Goal: Obtain resource: Download file/media

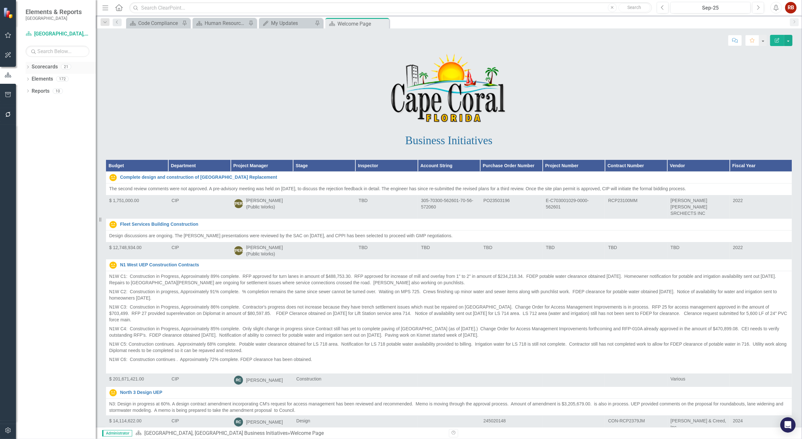
click at [28, 66] on icon at bounding box center [28, 66] width 2 height 3
click at [31, 91] on icon "Dropdown" at bounding box center [31, 91] width 5 height 4
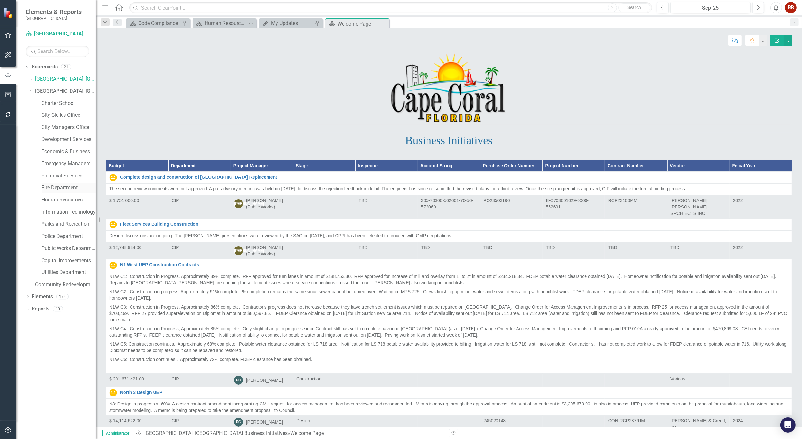
click at [65, 184] on div "Fire Department" at bounding box center [69, 187] width 54 height 11
click at [55, 186] on link "Fire Department" at bounding box center [69, 187] width 54 height 7
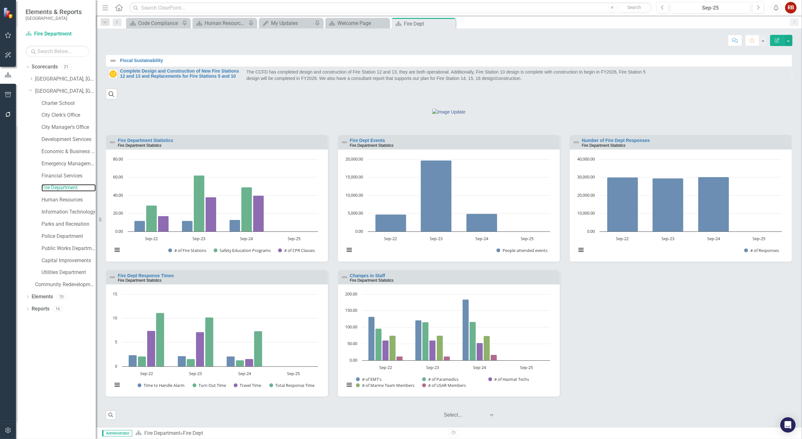
scroll to position [252, 0]
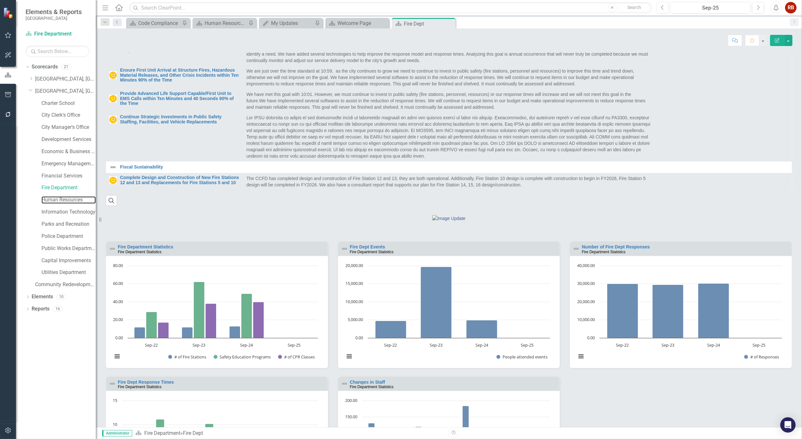
drag, startPoint x: 53, startPoint y: 199, endPoint x: 6, endPoint y: 199, distance: 46.3
click at [53, 199] on link "Human Resources" at bounding box center [69, 199] width 54 height 7
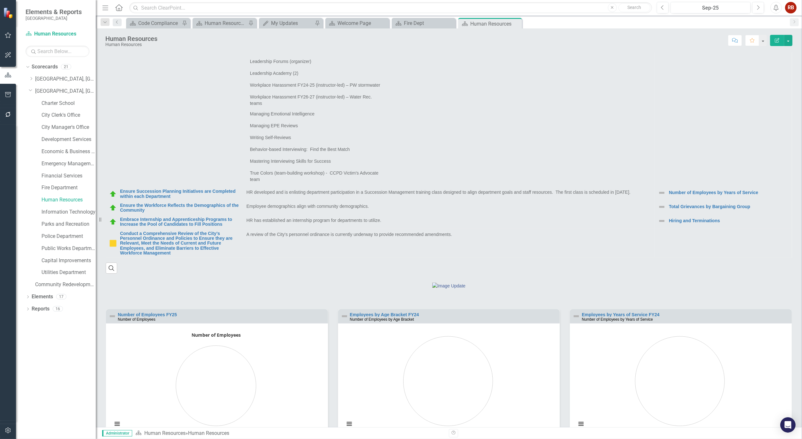
scroll to position [142, 0]
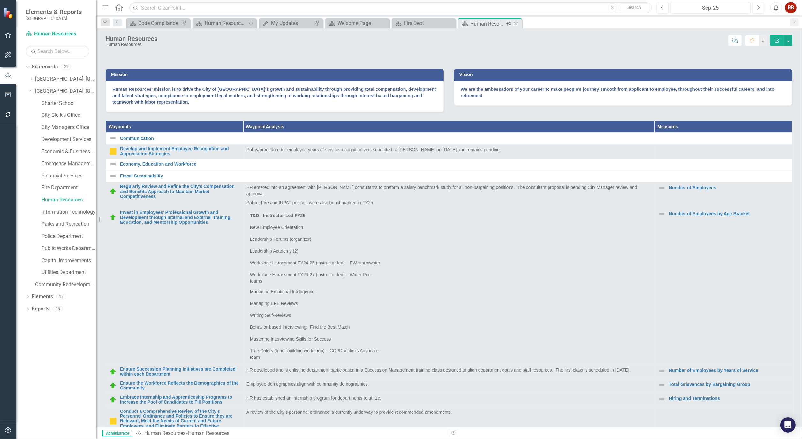
click at [517, 24] on icon "Close" at bounding box center [516, 23] width 6 height 5
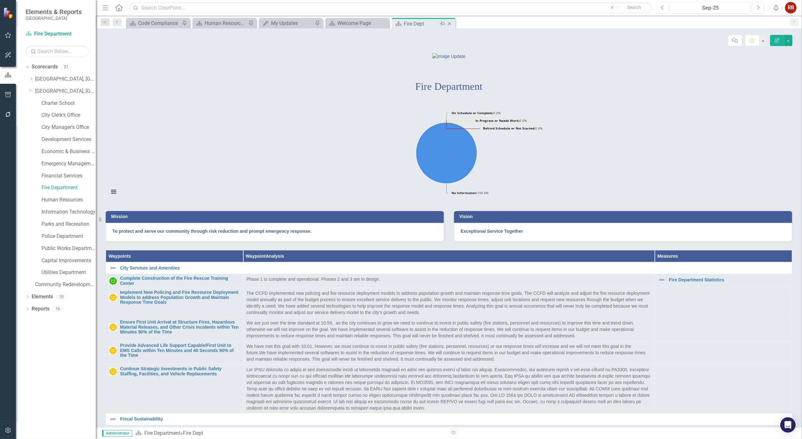
click at [450, 23] on icon at bounding box center [450, 24] width 4 height 4
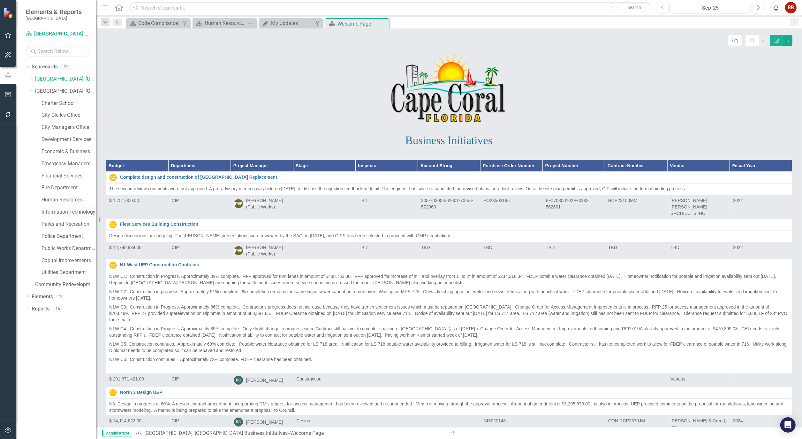
click at [69, 211] on link "Information Technology" at bounding box center [69, 211] width 54 height 7
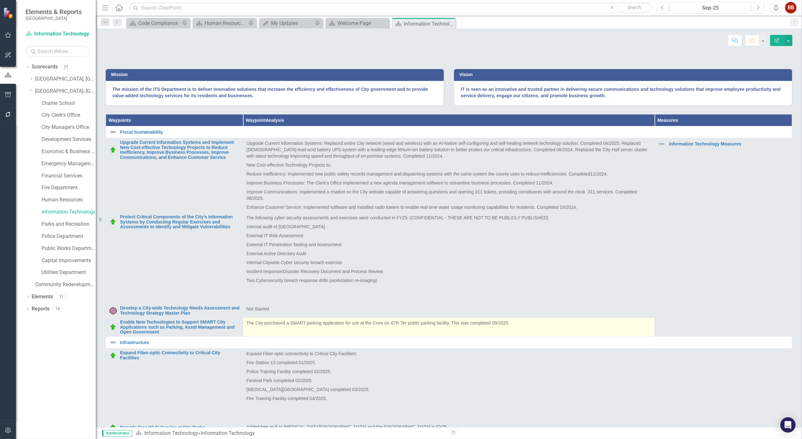
scroll to position [80, 0]
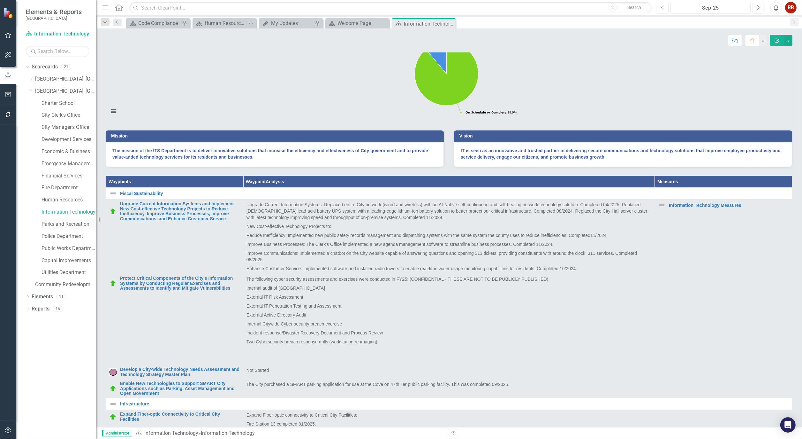
click at [73, 224] on link "Parks and Recreation" at bounding box center [69, 223] width 54 height 7
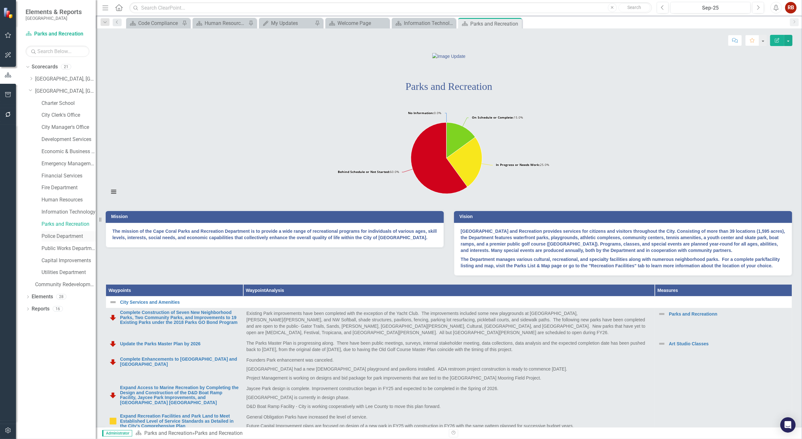
drag, startPoint x: 149, startPoint y: 165, endPoint x: 54, endPoint y: 235, distance: 118.6
click at [54, 235] on link "Police Department" at bounding box center [69, 236] width 54 height 7
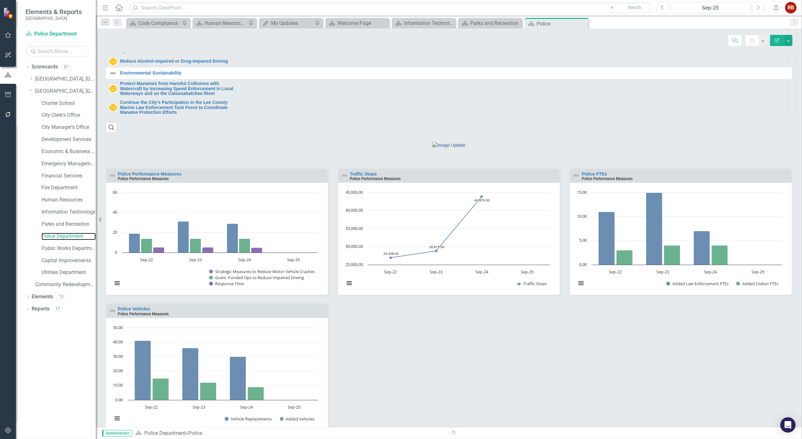
scroll to position [422, 0]
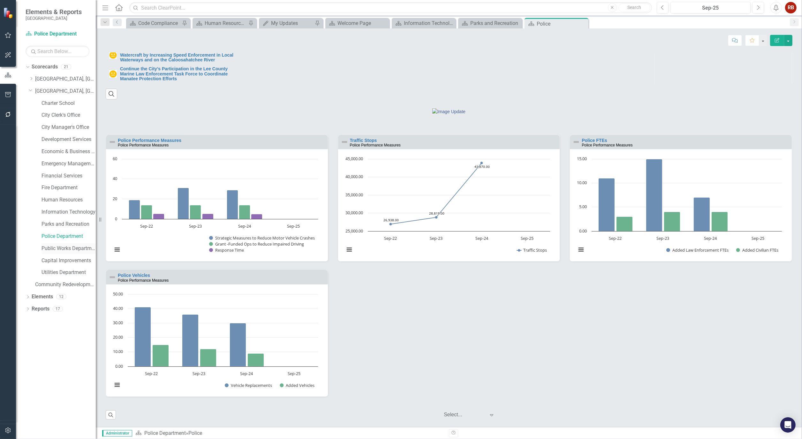
click at [72, 247] on link "Public Works Department" at bounding box center [69, 248] width 54 height 7
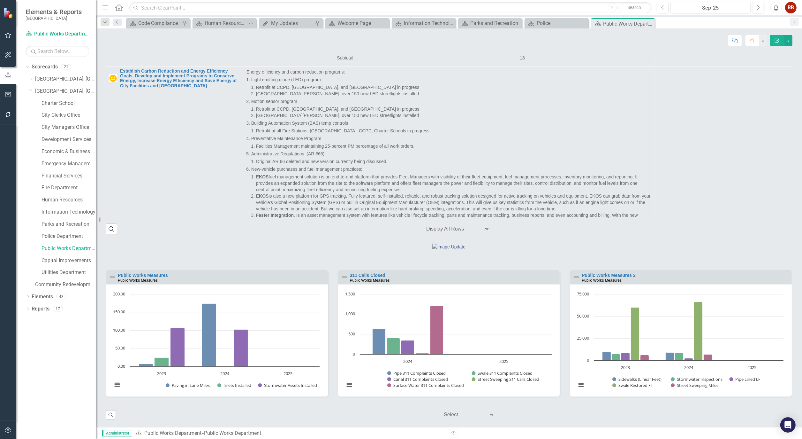
scroll to position [1402, 0]
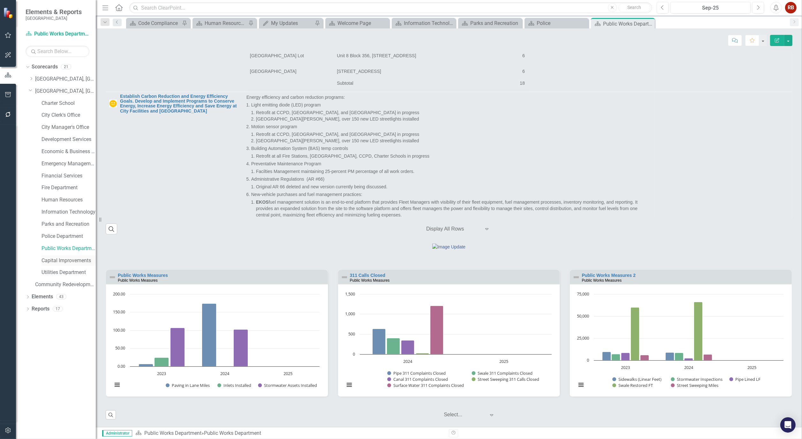
click at [61, 257] on link "Capital Improvements" at bounding box center [69, 260] width 54 height 7
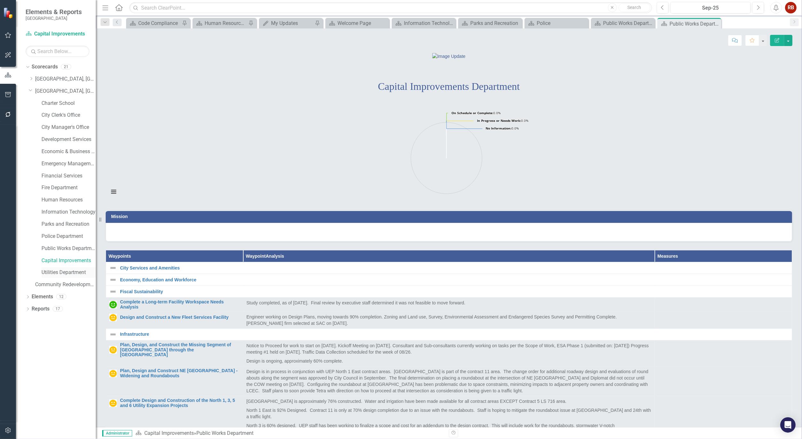
click at [62, 273] on link "Utilities Department" at bounding box center [69, 272] width 54 height 7
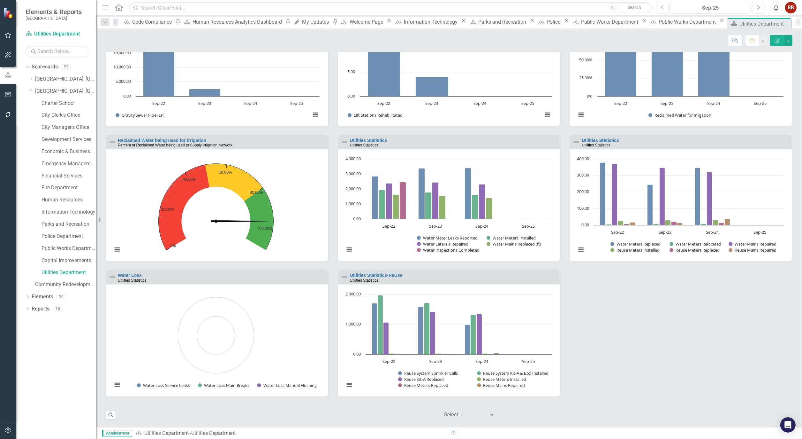
scroll to position [634, 0]
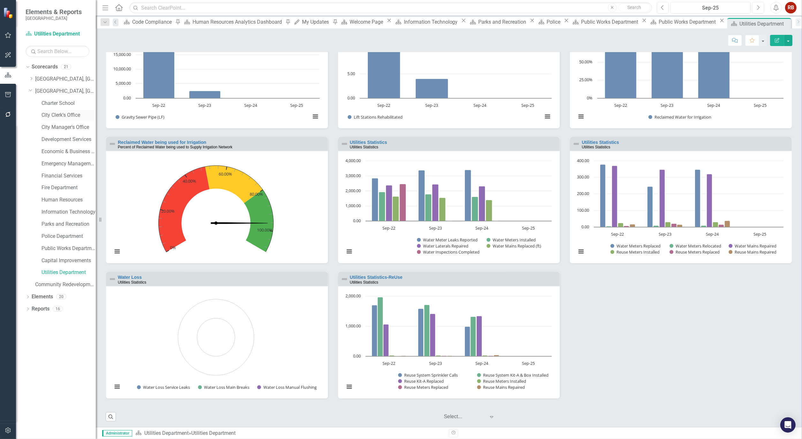
click at [71, 116] on link "City Clerk's Office" at bounding box center [69, 114] width 54 height 7
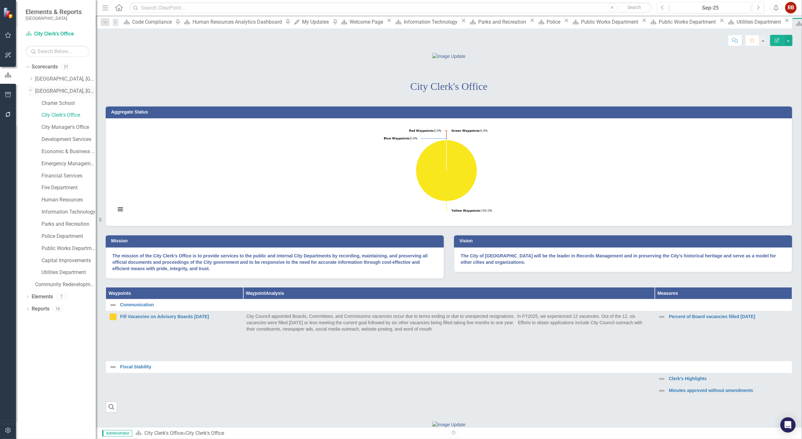
click at [52, 93] on link "[GEOGRAPHIC_DATA], [GEOGRAPHIC_DATA] Strategic Plan" at bounding box center [65, 91] width 61 height 7
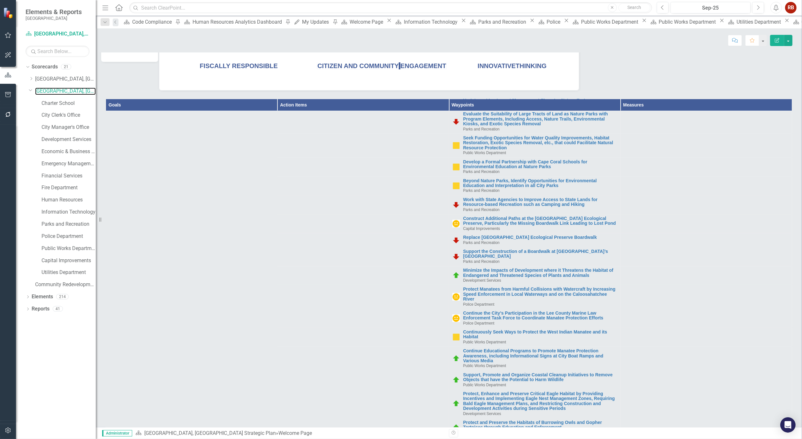
scroll to position [3145, 0]
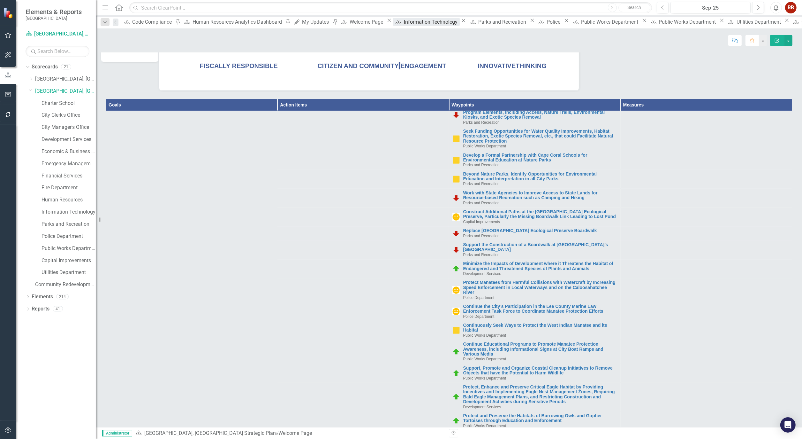
click at [404, 19] on div "Information Technology" at bounding box center [432, 22] width 56 height 8
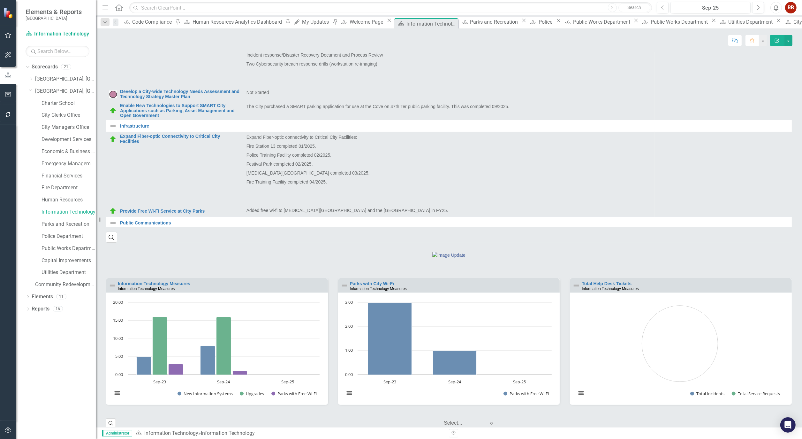
scroll to position [400, 0]
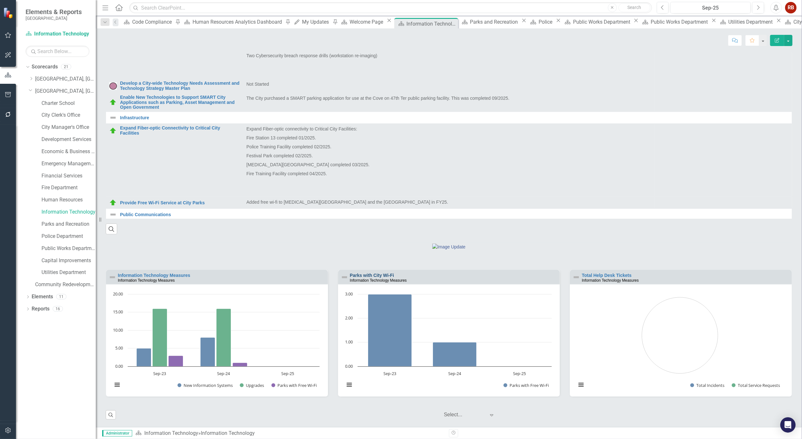
click at [373, 272] on link "Parks with City Wi-Fi" at bounding box center [372, 274] width 44 height 5
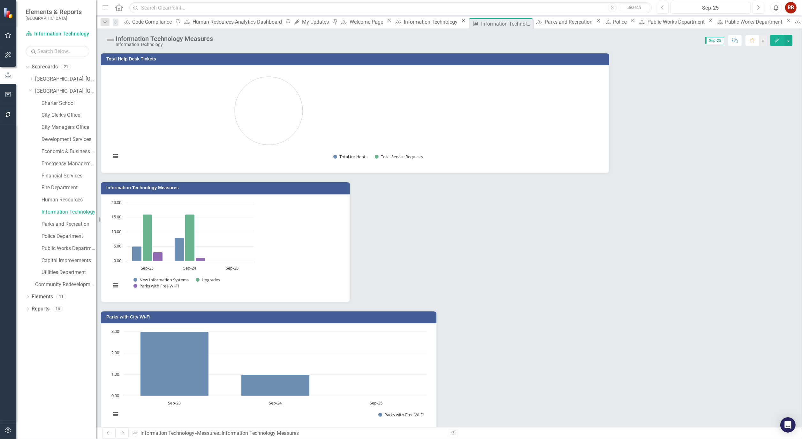
click at [170, 187] on h3 "Information Technology Measures" at bounding box center [226, 187] width 241 height 5
click at [773, 39] on button "Edit" at bounding box center [777, 40] width 14 height 11
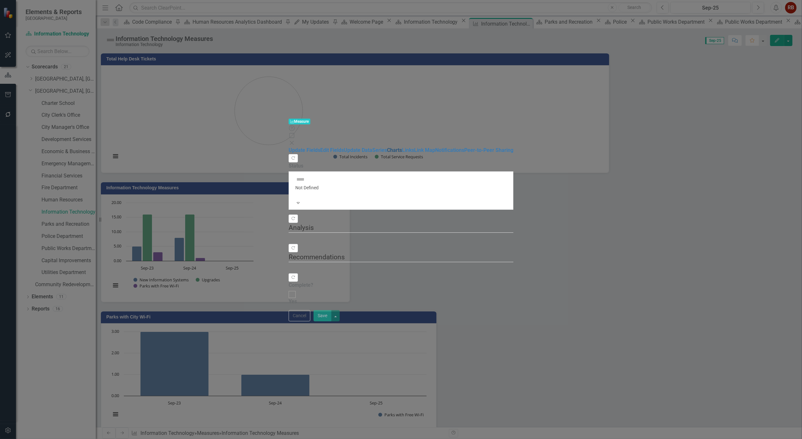
click at [387, 147] on link "Charts" at bounding box center [394, 150] width 15 height 6
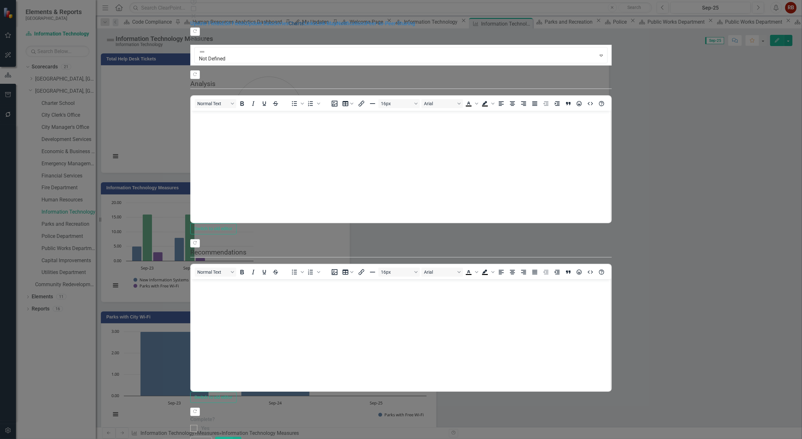
click at [289, 27] on link "Charts" at bounding box center [296, 23] width 15 height 6
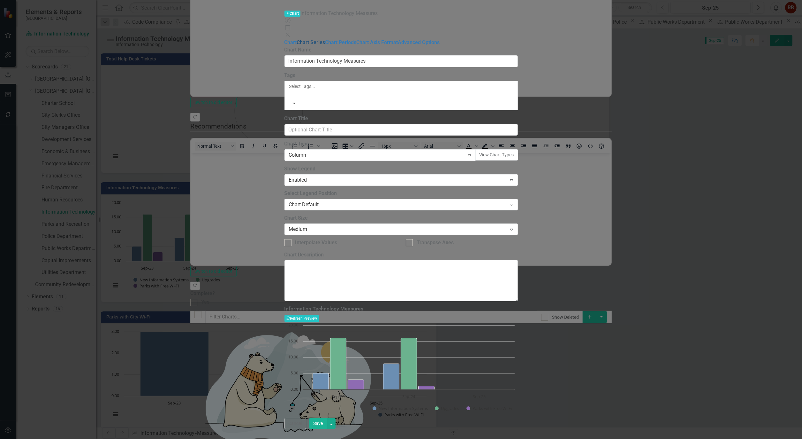
click at [297, 39] on link "Chart Series" at bounding box center [311, 42] width 28 height 6
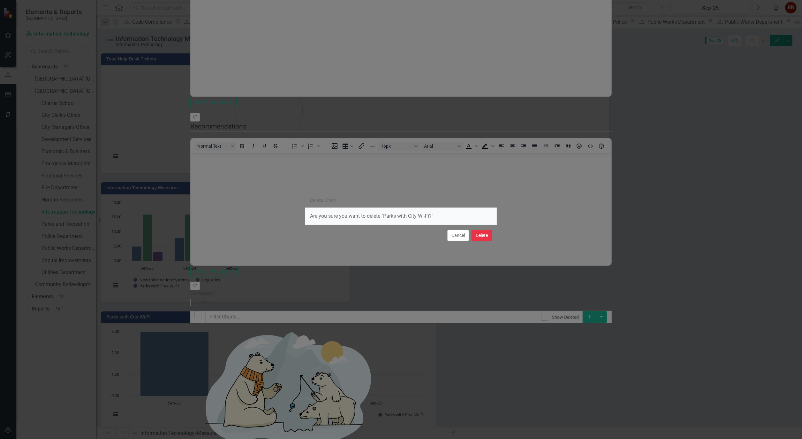
click at [481, 237] on button "Delete" at bounding box center [482, 235] width 20 height 11
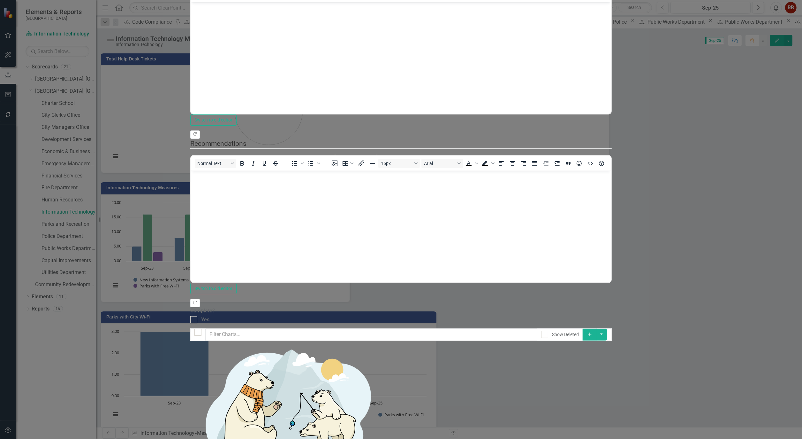
click at [597, 328] on button "Add" at bounding box center [590, 334] width 14 height 12
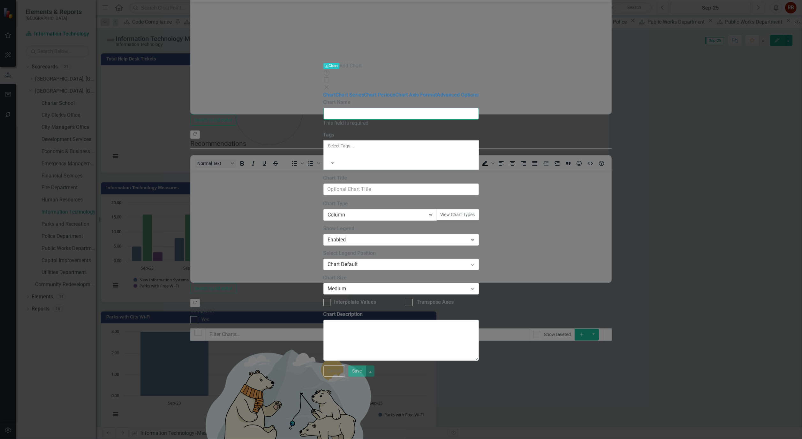
click at [324, 108] on input "Chart Name" at bounding box center [402, 114] width 156 height 12
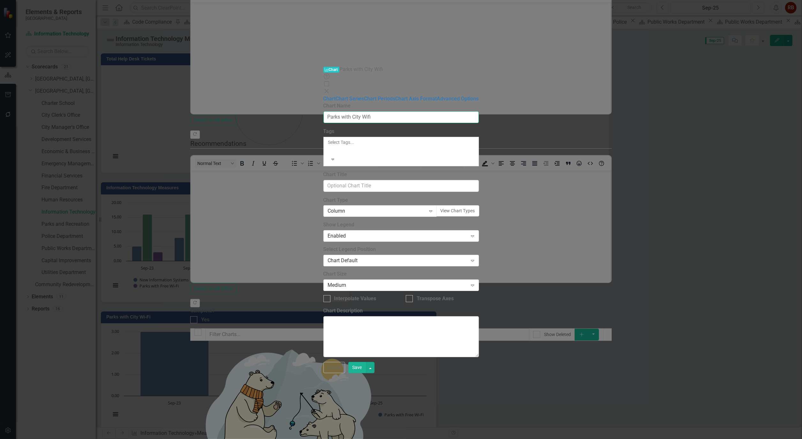
type input "Parks with City Wifi"
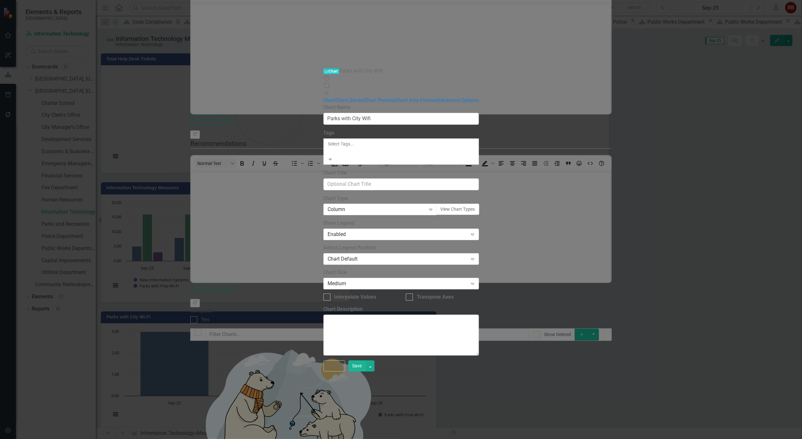
click at [329, 148] on div at bounding box center [328, 152] width 1 height 8
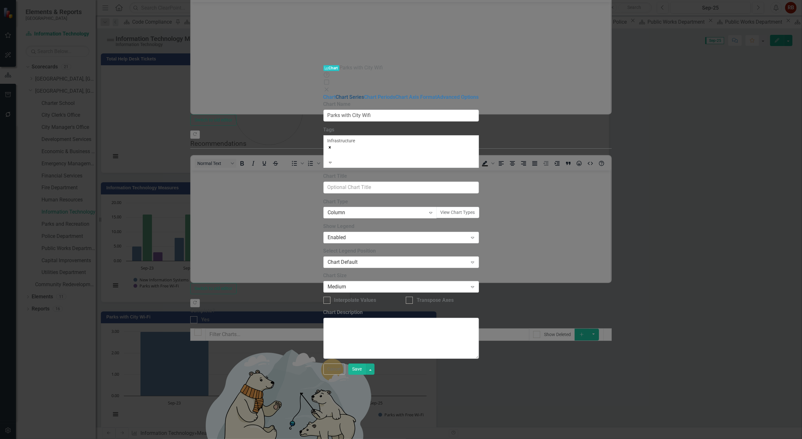
click at [336, 94] on link "Chart Series" at bounding box center [350, 97] width 28 height 6
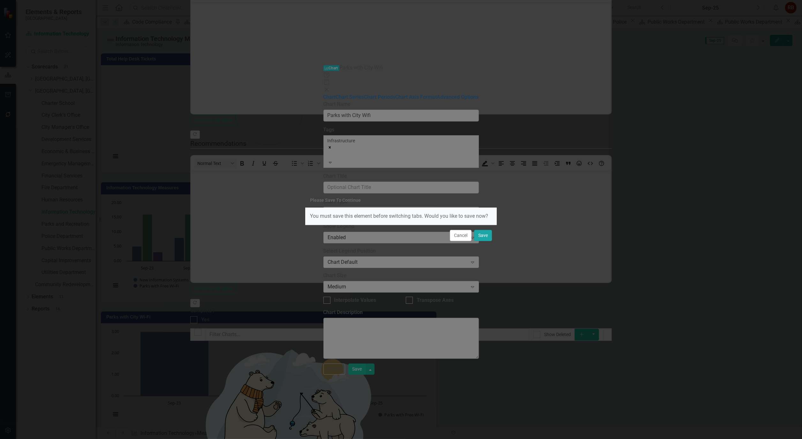
click at [489, 236] on button "Save" at bounding box center [483, 235] width 18 height 11
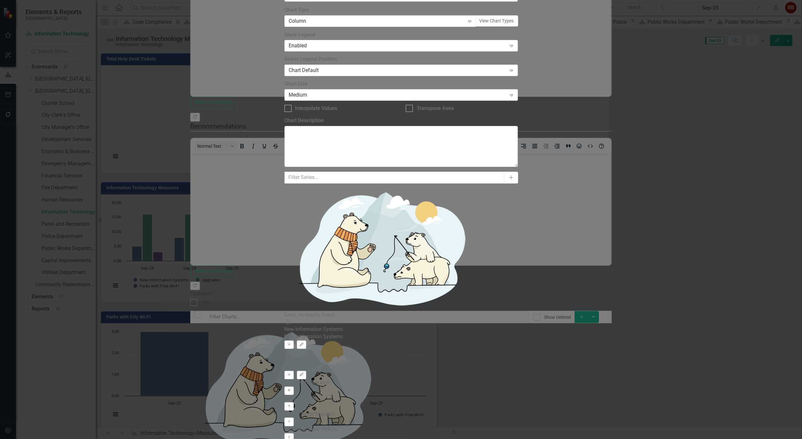
click at [294, 386] on button "Activate" at bounding box center [289, 390] width 9 height 8
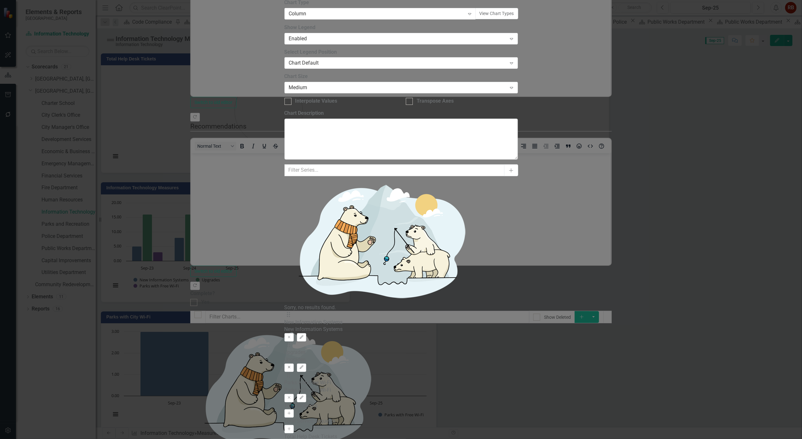
click at [292, 365] on icon "Remove" at bounding box center [289, 367] width 5 height 4
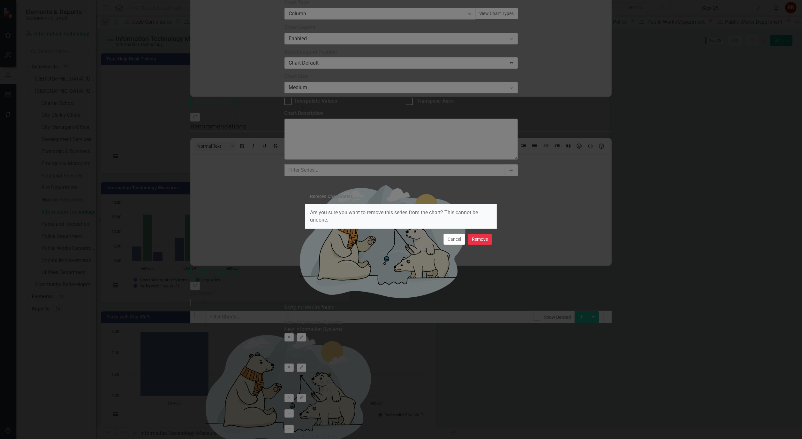
click at [473, 239] on button "Remove" at bounding box center [480, 239] width 24 height 11
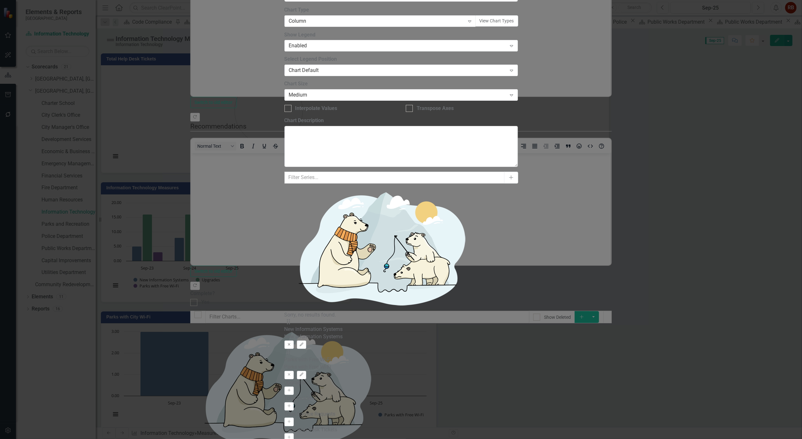
click at [292, 342] on icon "Remove" at bounding box center [289, 344] width 5 height 4
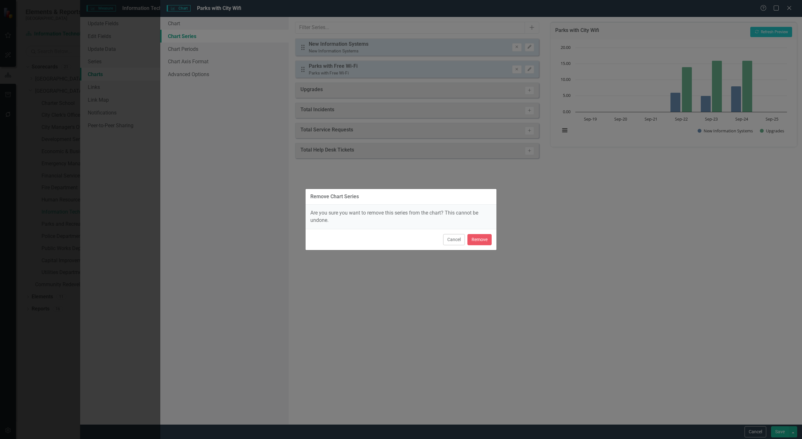
click at [485, 238] on button "Remove" at bounding box center [480, 239] width 24 height 11
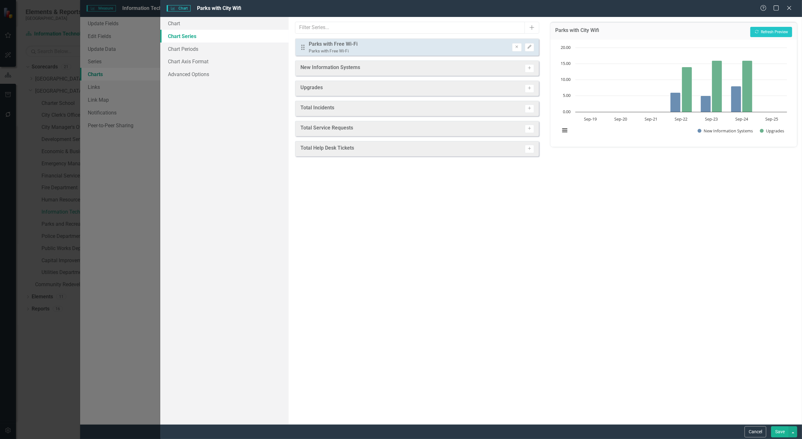
click at [777, 432] on button "Save" at bounding box center [780, 431] width 18 height 11
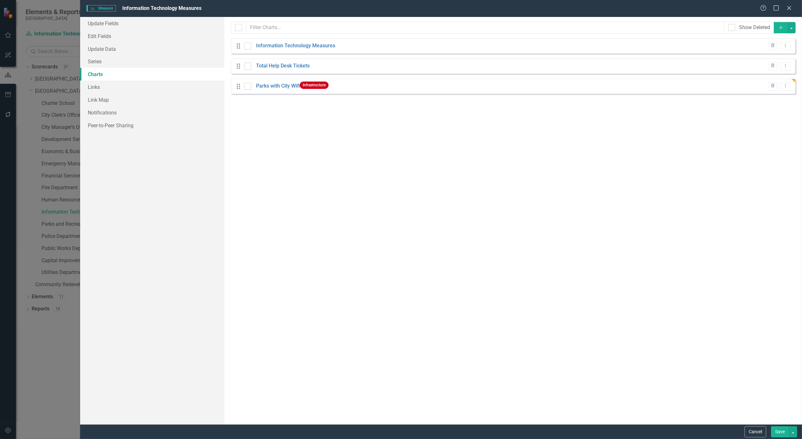
click at [784, 433] on button "Save" at bounding box center [780, 431] width 18 height 11
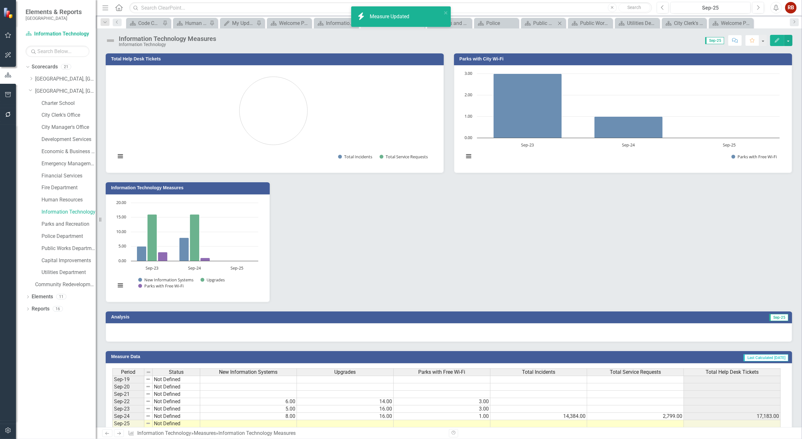
click at [560, 20] on div "Close" at bounding box center [560, 23] width 8 height 8
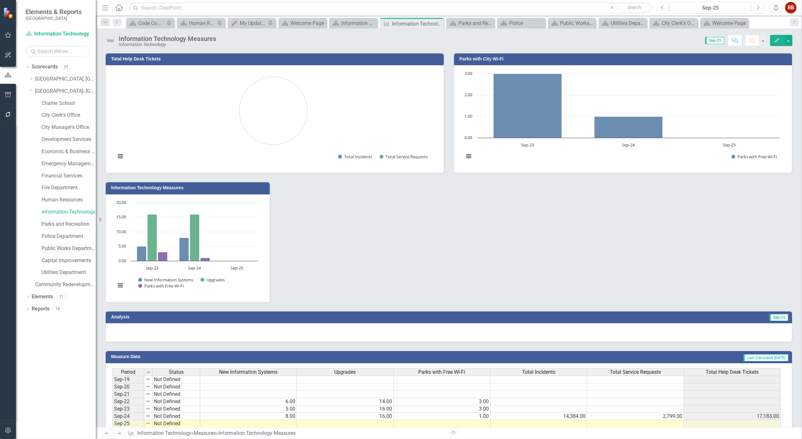
click at [64, 248] on link "Public Works Department" at bounding box center [69, 248] width 54 height 7
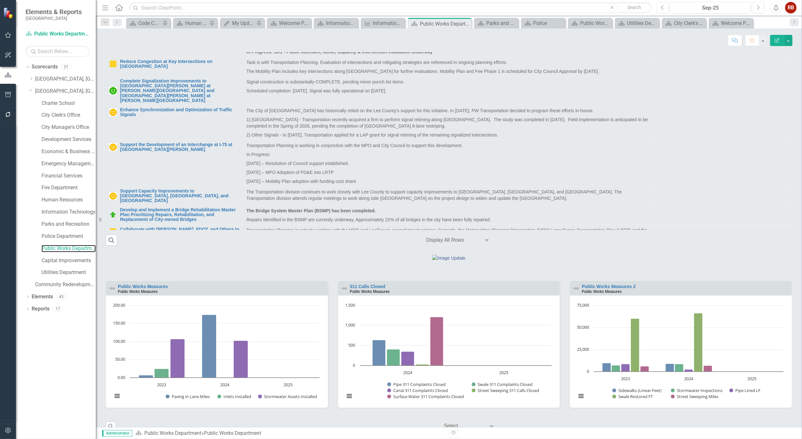
scroll to position [358, 0]
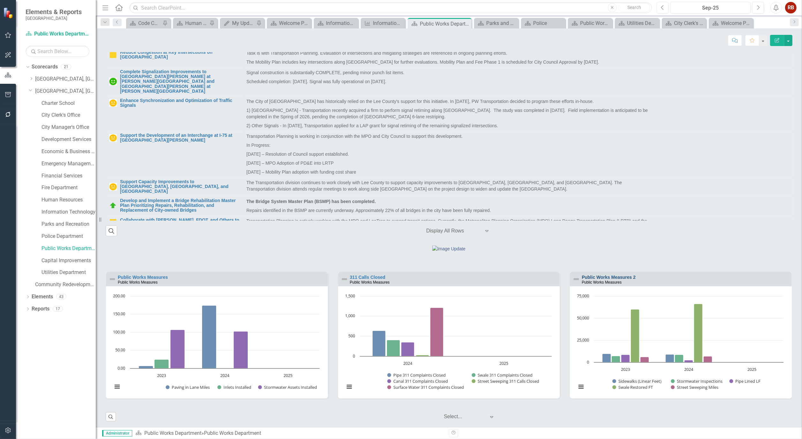
click at [605, 279] on link "Public Works Measures 2" at bounding box center [609, 276] width 54 height 5
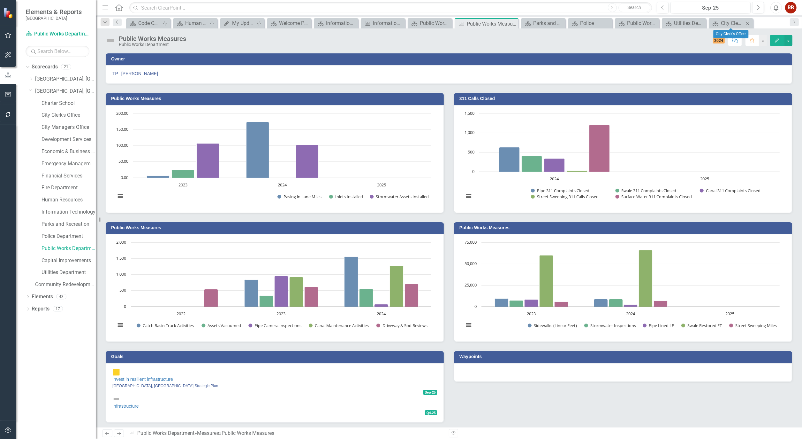
click at [748, 22] on icon "Close" at bounding box center [748, 23] width 6 height 5
click at [748, 22] on div "Scorecard Utilities Department Close" at bounding box center [725, 23] width 48 height 11
click at [743, 22] on icon "Close" at bounding box center [743, 23] width 6 height 5
click at [735, 22] on icon at bounding box center [734, 23] width 4 height 4
click at [727, 22] on icon "Close" at bounding box center [727, 23] width 6 height 5
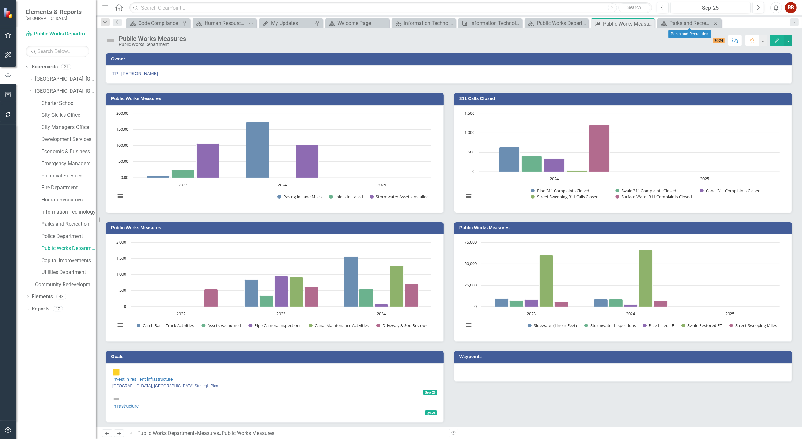
click at [717, 22] on icon at bounding box center [716, 23] width 4 height 4
click at [650, 22] on icon "Close" at bounding box center [649, 23] width 6 height 5
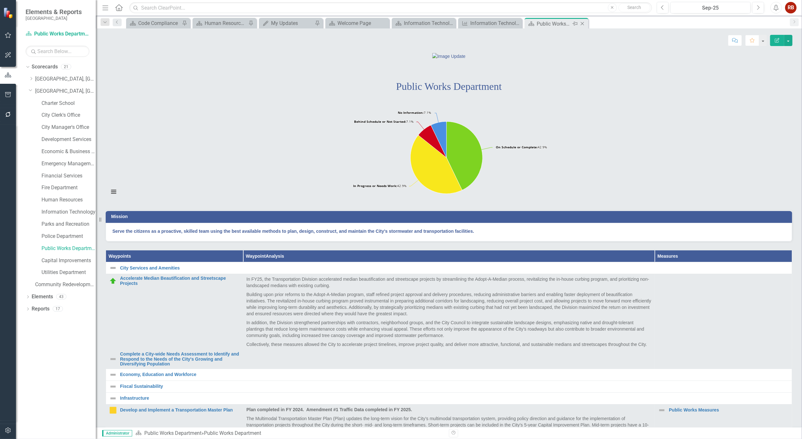
click at [579, 23] on icon "Close" at bounding box center [582, 23] width 6 height 5
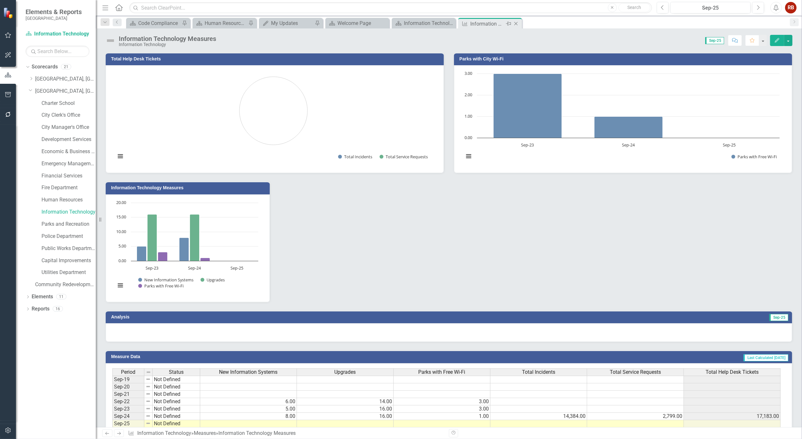
click at [516, 21] on icon "Close" at bounding box center [516, 23] width 6 height 5
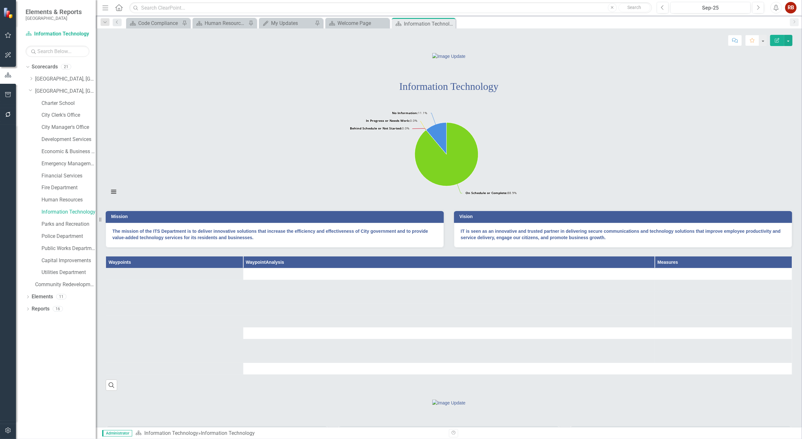
click at [0, 0] on icon "Close" at bounding box center [0, 0] width 0 height 0
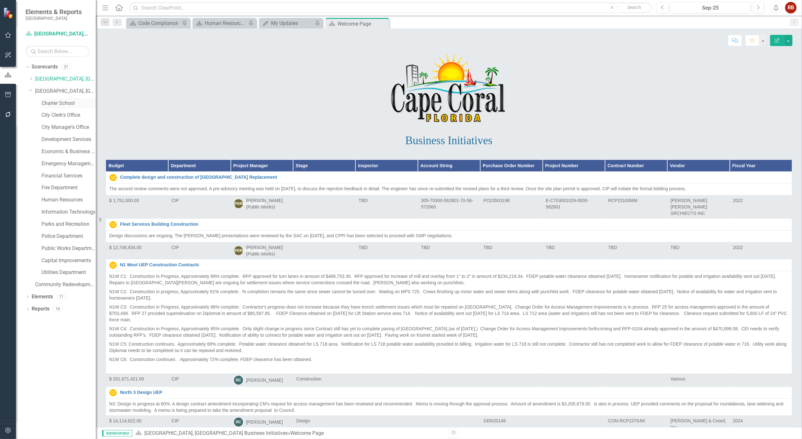
click at [56, 100] on link "Charter School" at bounding box center [69, 103] width 54 height 7
click at [56, 101] on link "Charter School" at bounding box center [69, 103] width 54 height 7
click at [57, 103] on link "Charter School" at bounding box center [69, 103] width 54 height 7
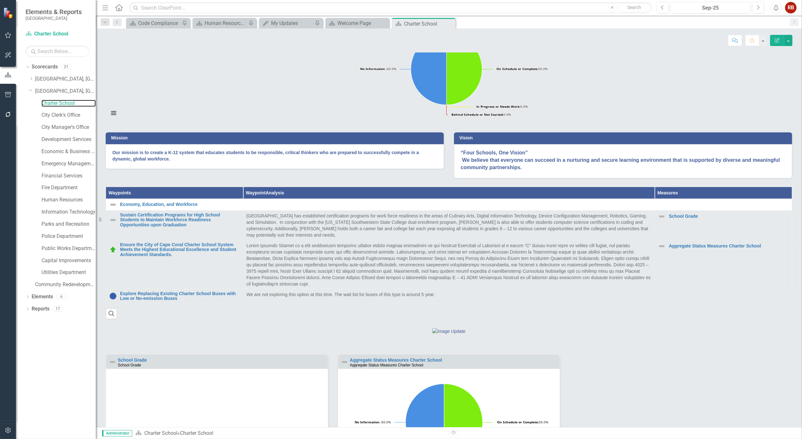
scroll to position [106, 0]
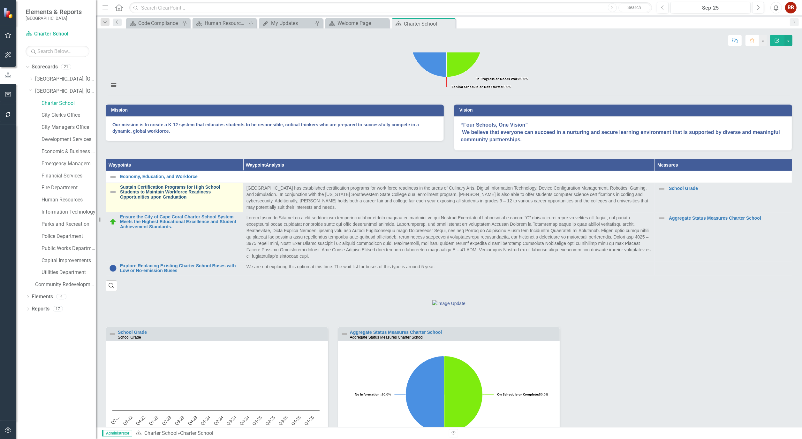
click at [146, 199] on link "Sustain Certification Programs for High School Students to Maintain Workforce R…" at bounding box center [180, 192] width 120 height 15
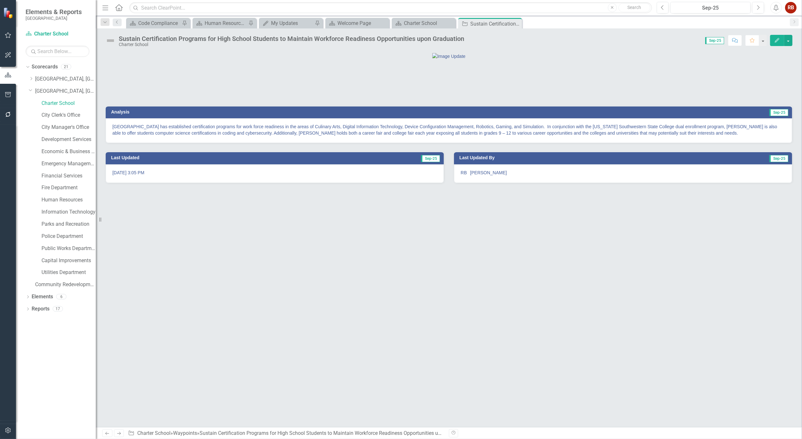
click at [110, 38] on img at bounding box center [110, 40] width 10 height 10
click at [111, 40] on img at bounding box center [110, 40] width 10 height 10
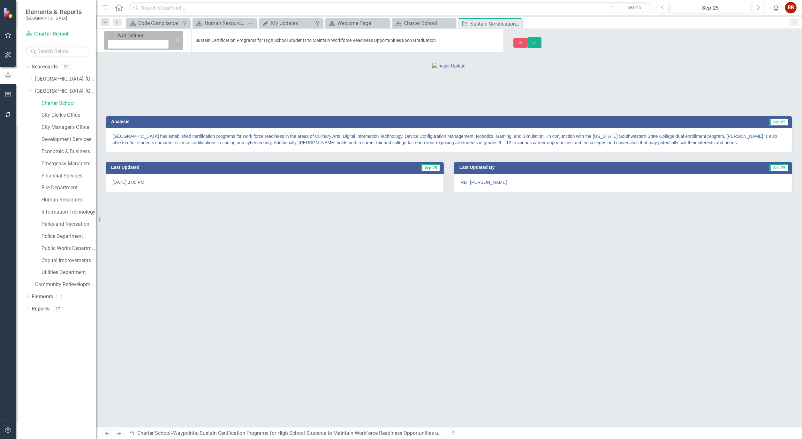
click at [176, 40] on icon at bounding box center [177, 41] width 3 height 2
click at [174, 40] on icon "Expand" at bounding box center [177, 40] width 6 height 5
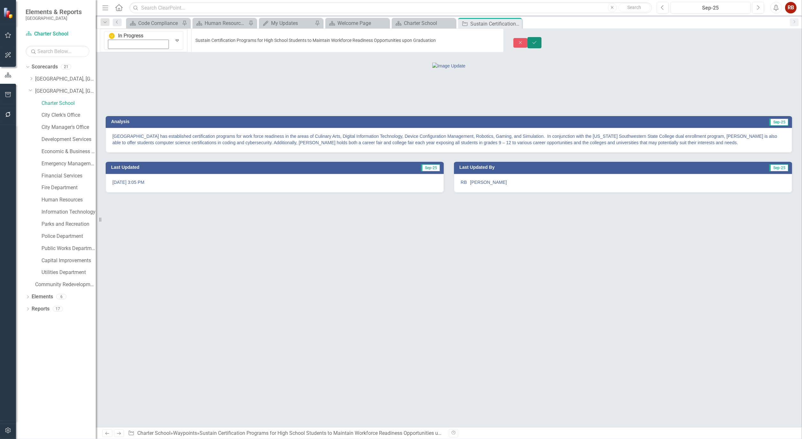
click at [542, 37] on button "Save" at bounding box center [535, 42] width 14 height 11
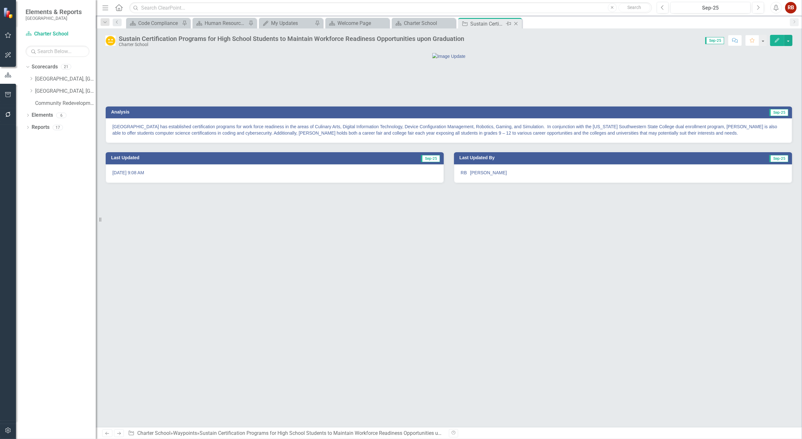
click at [516, 24] on icon "Close" at bounding box center [516, 23] width 6 height 5
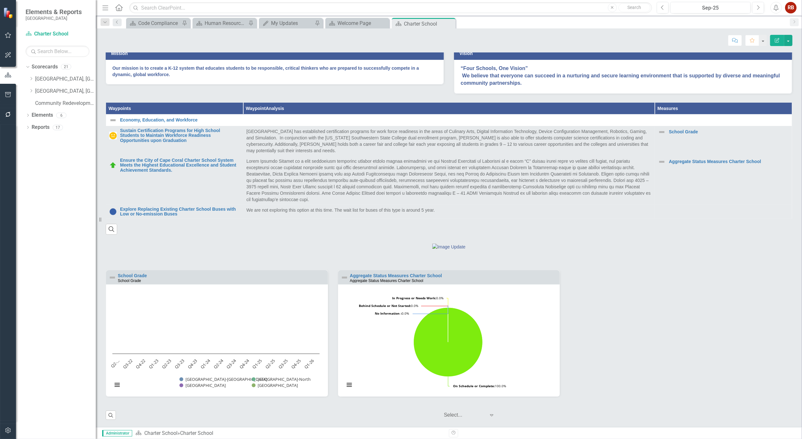
scroll to position [197, 0]
click at [450, 22] on icon "Close" at bounding box center [450, 23] width 6 height 5
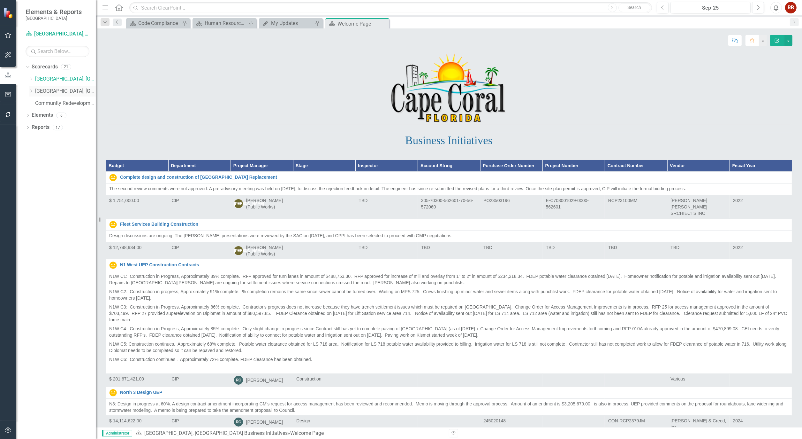
click at [32, 91] on icon "Dropdown" at bounding box center [31, 91] width 5 height 4
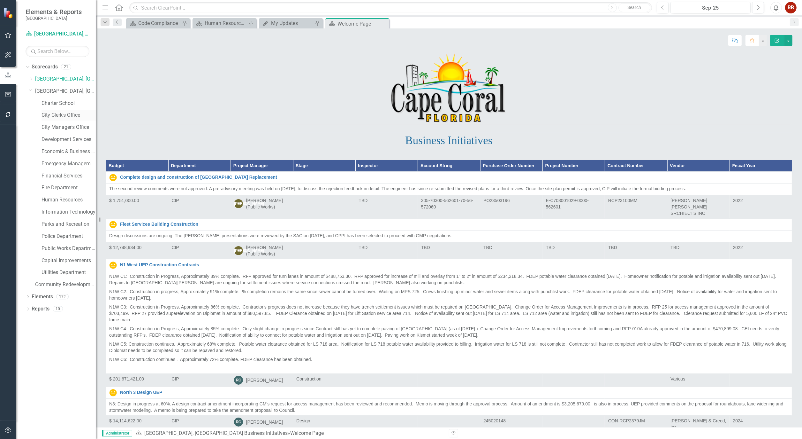
click at [71, 114] on link "City Clerk's Office" at bounding box center [69, 114] width 54 height 7
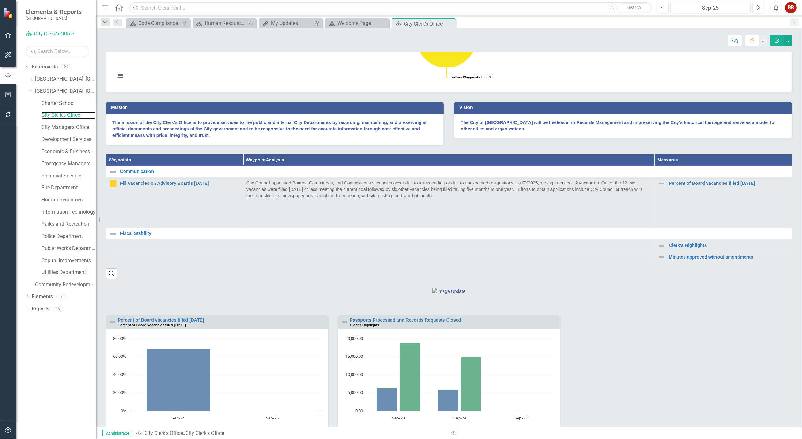
scroll to position [69, 0]
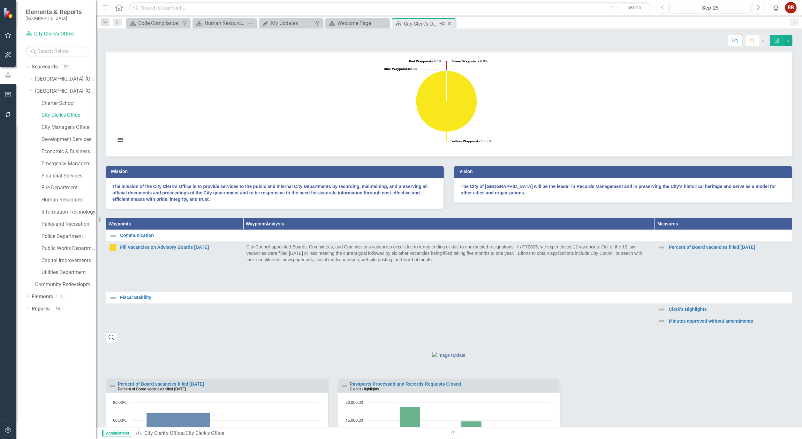
click at [450, 22] on icon "Close" at bounding box center [450, 23] width 6 height 5
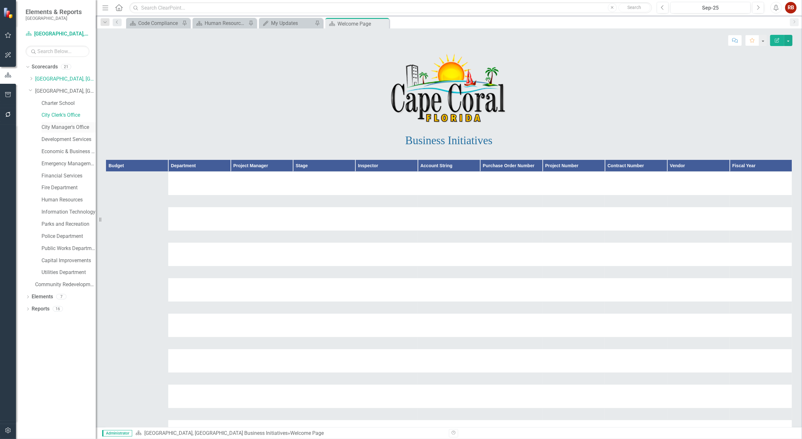
click at [69, 127] on link "City Manager's Office" at bounding box center [69, 127] width 54 height 7
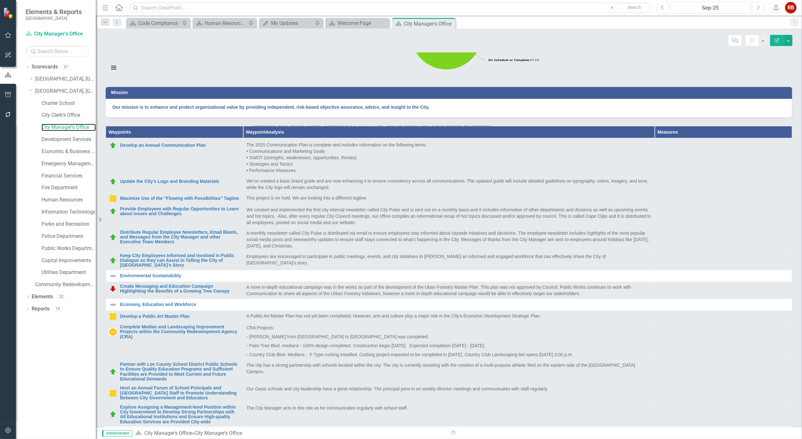
scroll to position [25, 0]
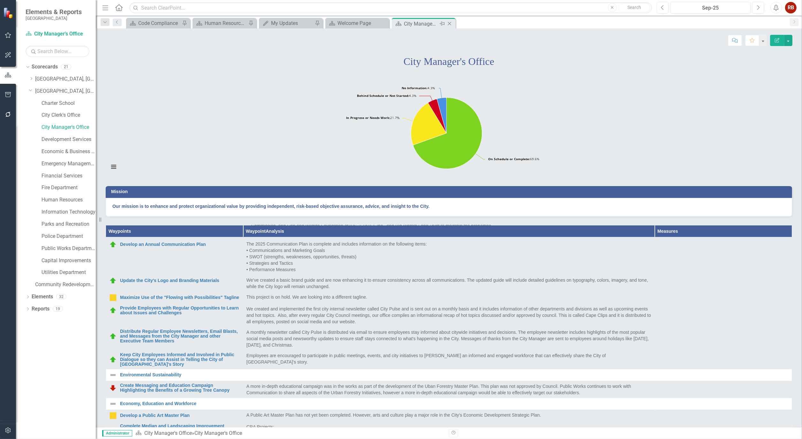
click at [452, 23] on icon "Close" at bounding box center [450, 23] width 6 height 5
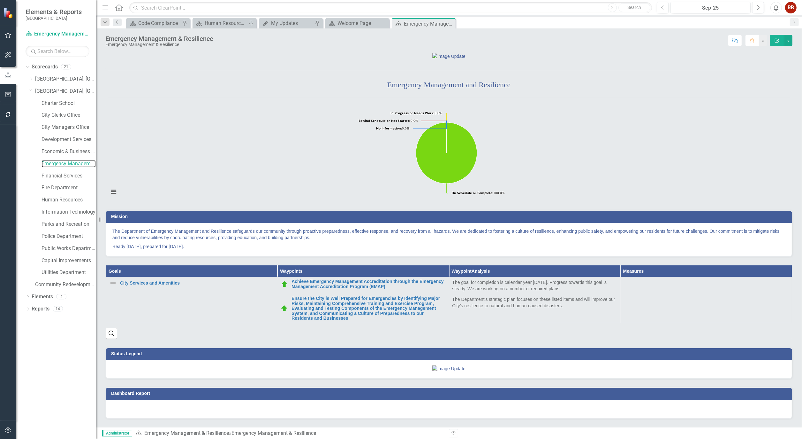
click at [322, 149] on rect "Interactive chart" at bounding box center [447, 154] width 682 height 96
click at [449, 23] on icon "Close" at bounding box center [450, 23] width 6 height 5
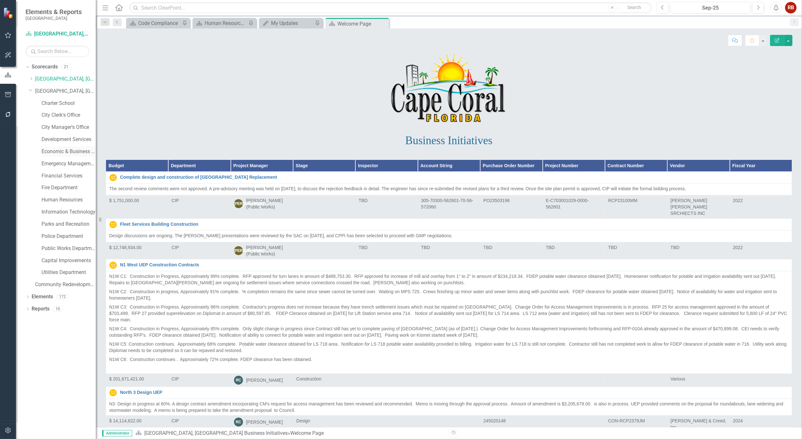
click at [68, 152] on link "Economic & Business Development" at bounding box center [69, 151] width 54 height 7
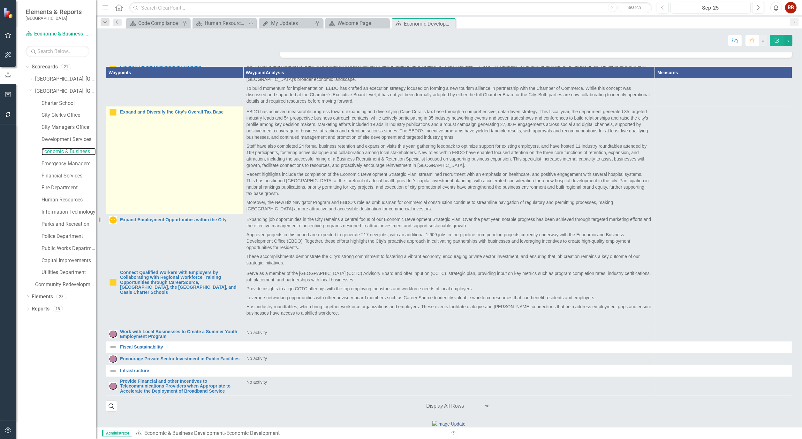
scroll to position [609, 0]
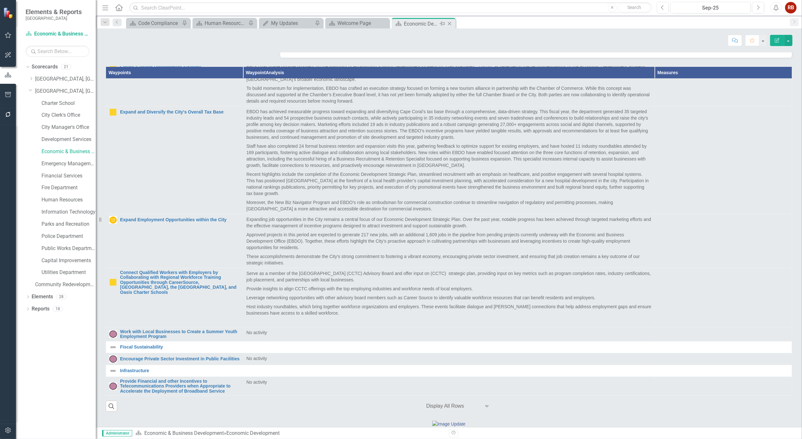
click at [451, 24] on icon "Close" at bounding box center [450, 23] width 6 height 5
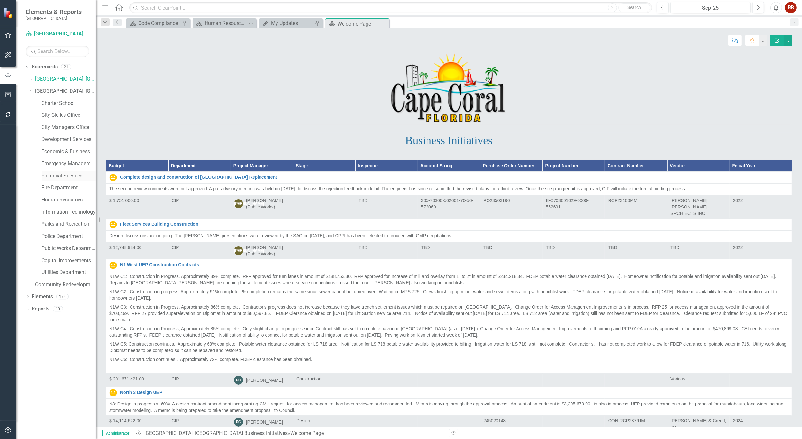
click at [65, 176] on link "Financial Services" at bounding box center [69, 175] width 54 height 7
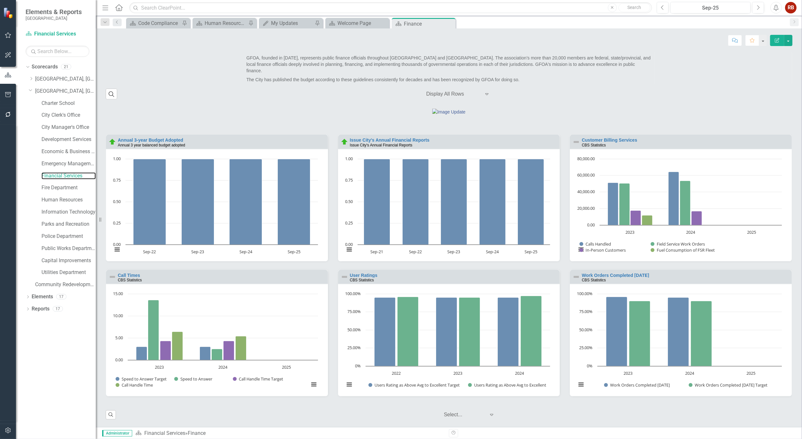
scroll to position [552, 0]
click at [449, 24] on icon at bounding box center [450, 24] width 4 height 4
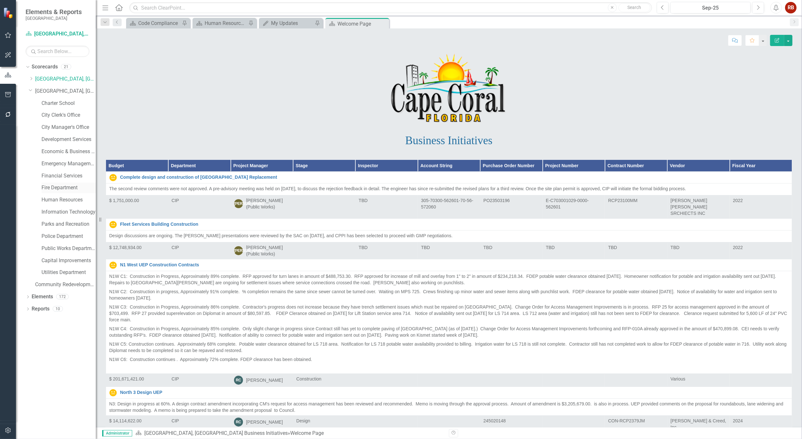
click at [63, 188] on link "Fire Department" at bounding box center [69, 187] width 54 height 7
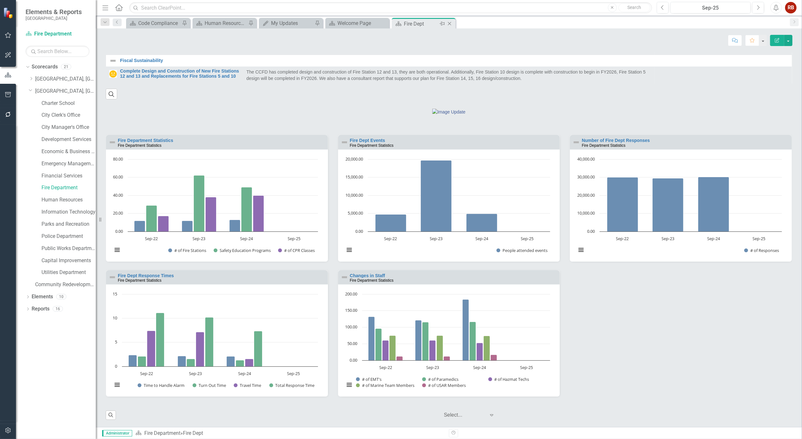
click at [450, 23] on icon "Close" at bounding box center [450, 23] width 6 height 5
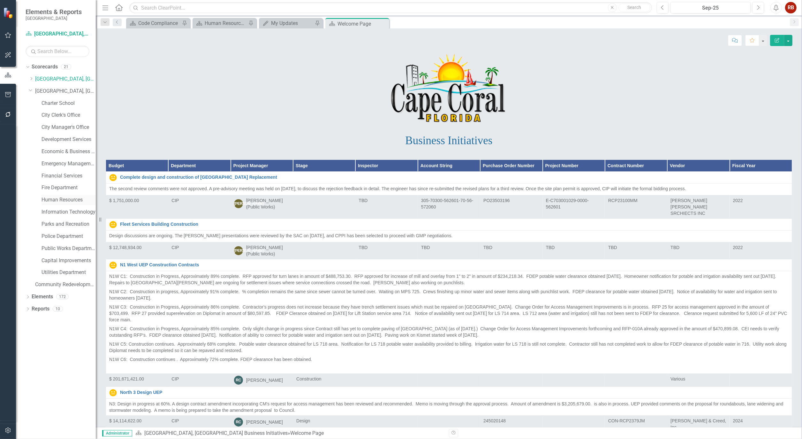
click at [53, 202] on link "Human Resources" at bounding box center [69, 199] width 54 height 7
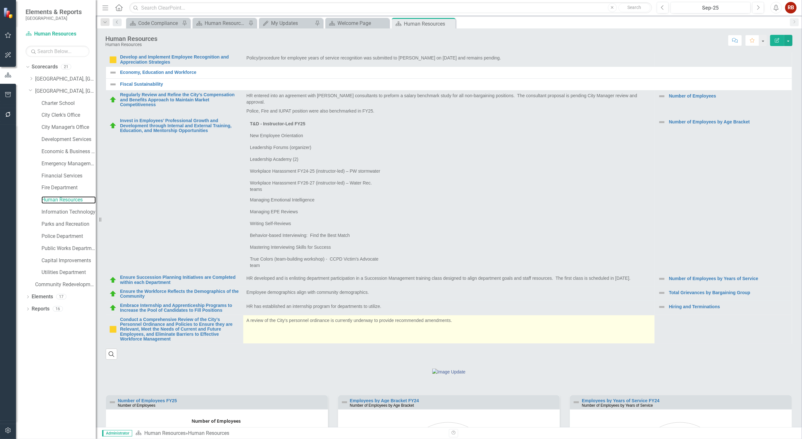
scroll to position [91, 0]
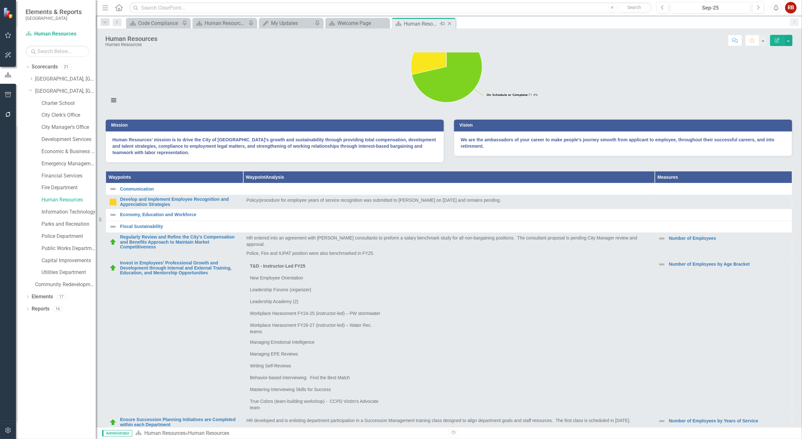
click at [450, 24] on icon "Close" at bounding box center [450, 23] width 6 height 5
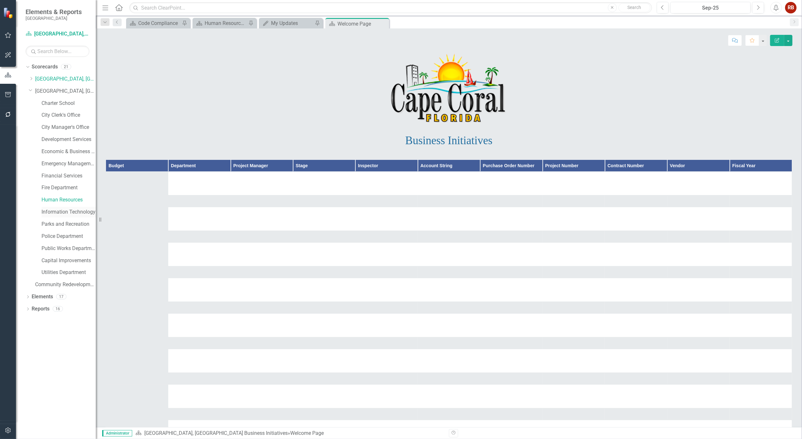
click at [75, 209] on link "Information Technology" at bounding box center [69, 211] width 54 height 7
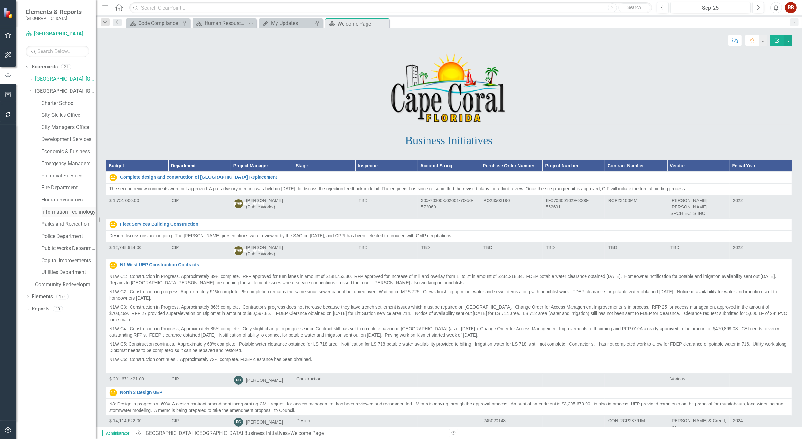
click at [75, 209] on link "Information Technology" at bounding box center [69, 211] width 54 height 7
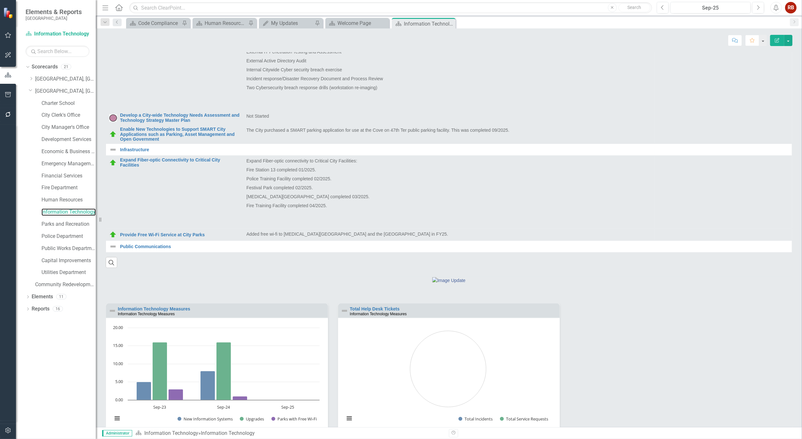
scroll to position [400, 0]
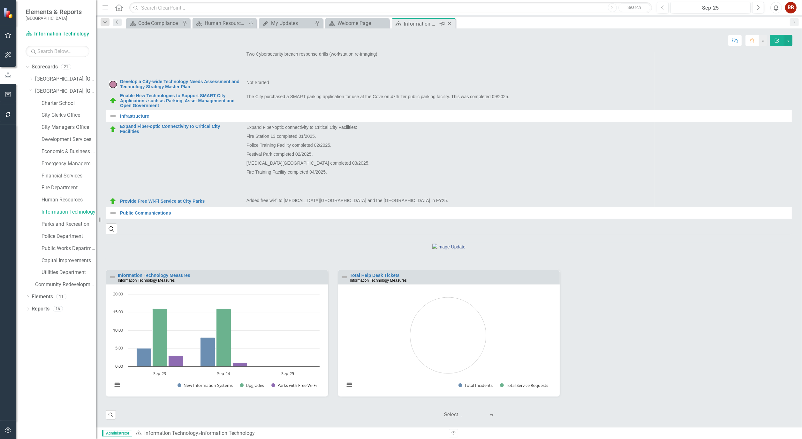
click at [450, 23] on icon "Close" at bounding box center [450, 23] width 6 height 5
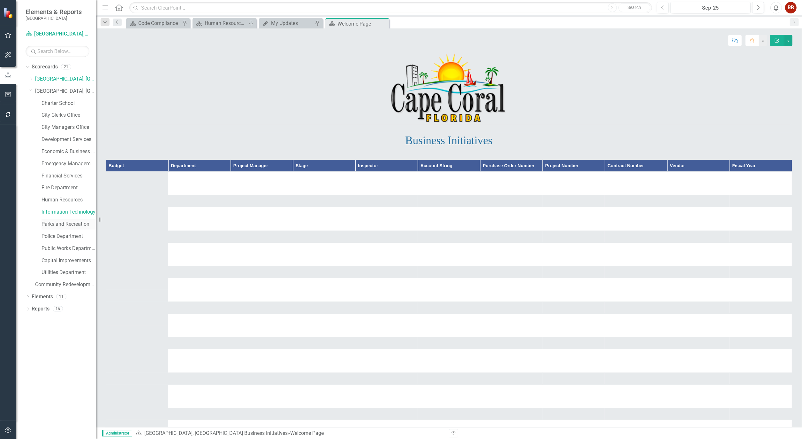
click at [65, 227] on link "Parks and Recreation" at bounding box center [69, 223] width 54 height 7
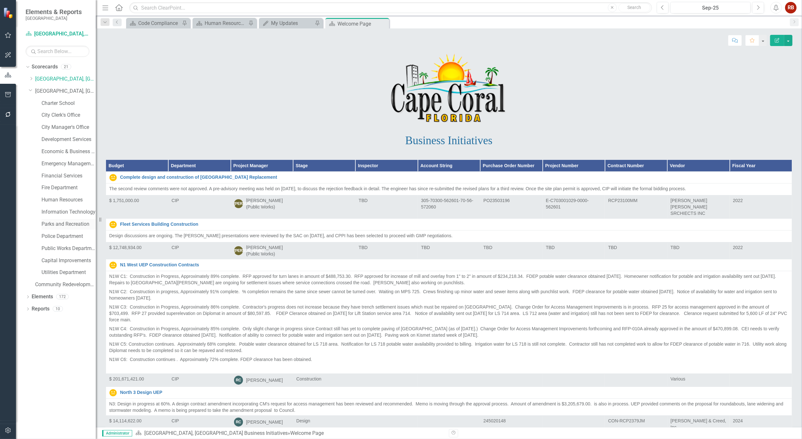
click at [68, 222] on link "Parks and Recreation" at bounding box center [69, 223] width 54 height 7
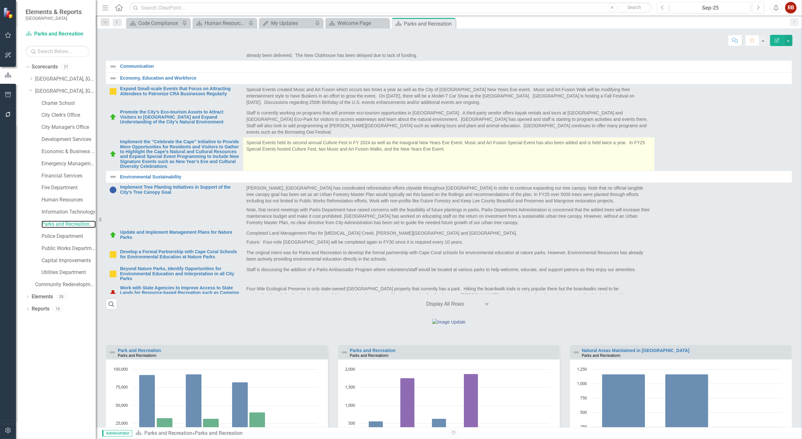
scroll to position [197, 0]
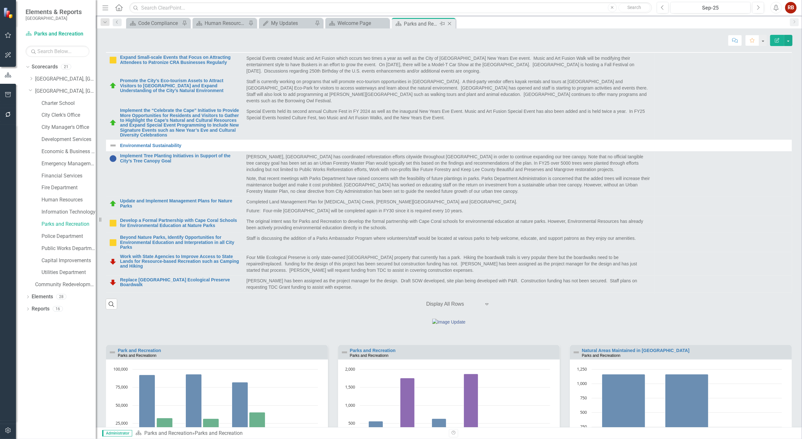
click at [451, 24] on icon "Close" at bounding box center [450, 23] width 6 height 5
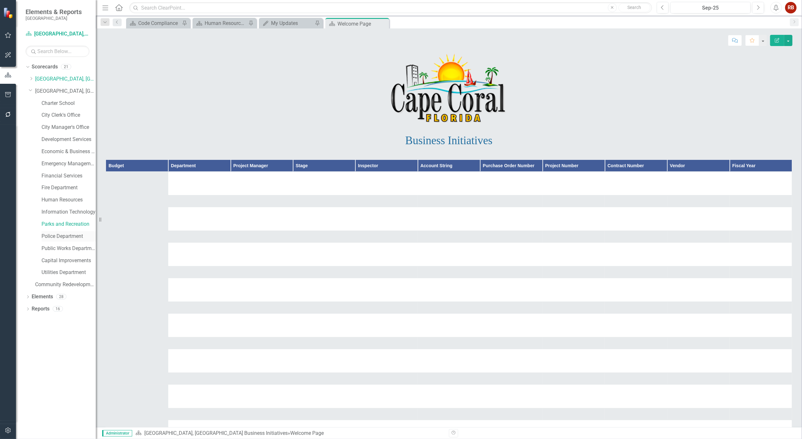
click at [71, 236] on link "Police Department" at bounding box center [69, 236] width 54 height 7
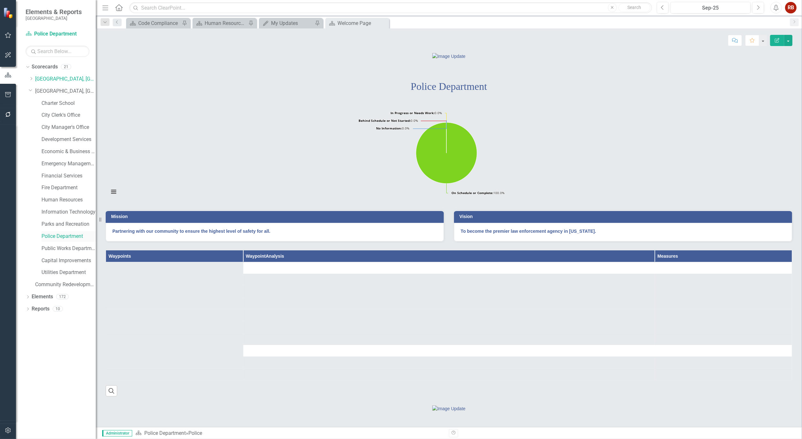
click at [68, 236] on link "Police Department" at bounding box center [69, 236] width 54 height 7
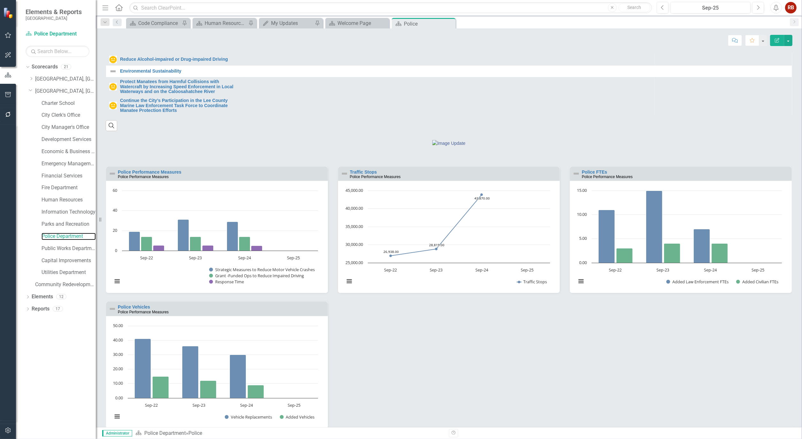
scroll to position [422, 0]
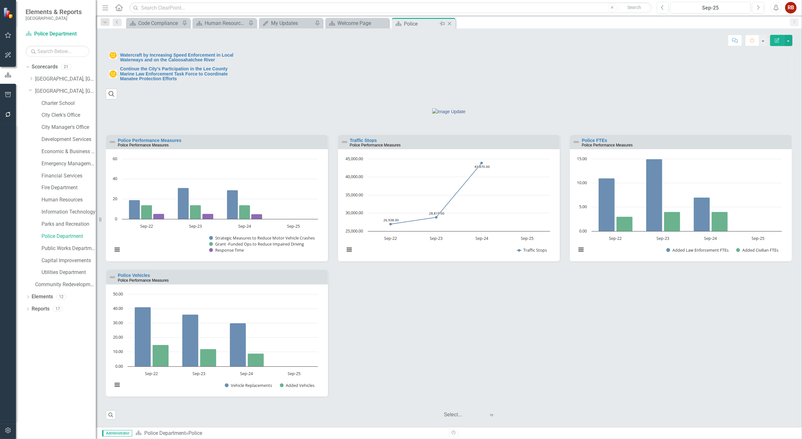
click at [451, 24] on icon "Close" at bounding box center [450, 23] width 6 height 5
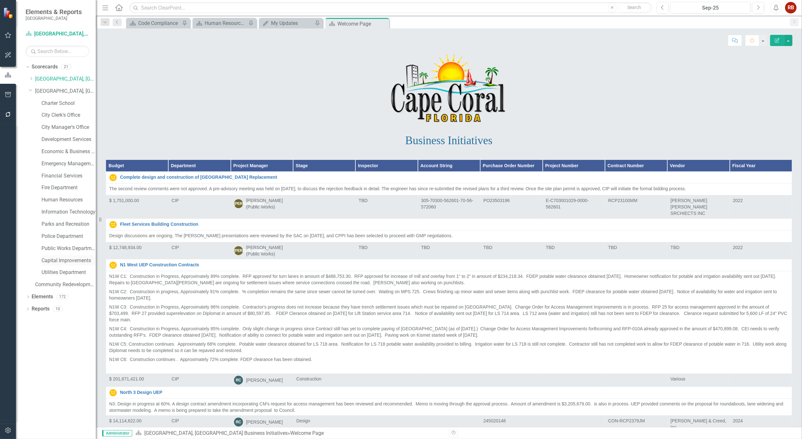
click at [73, 260] on link "Capital Improvements" at bounding box center [69, 260] width 54 height 7
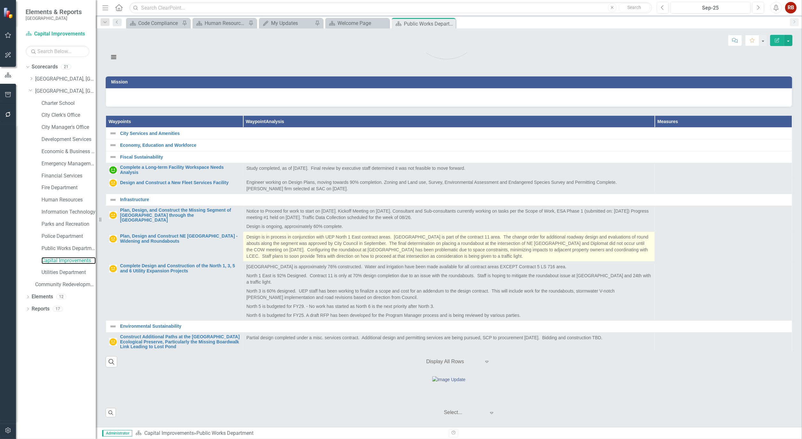
scroll to position [161, 0]
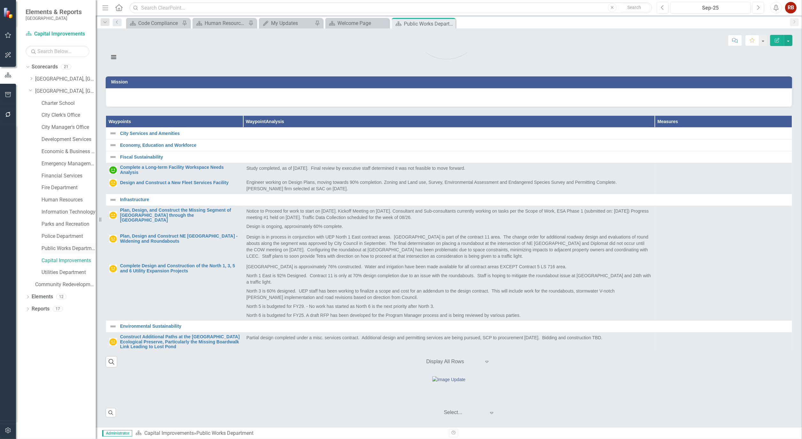
click at [80, 248] on link "Public Works Department" at bounding box center [69, 248] width 54 height 7
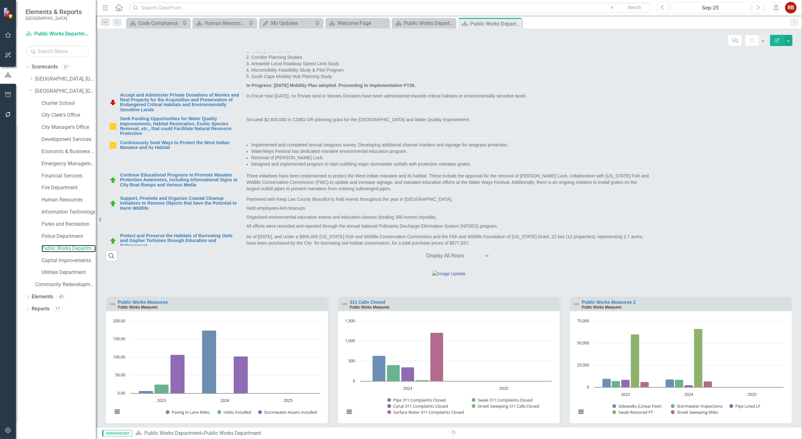
scroll to position [355, 0]
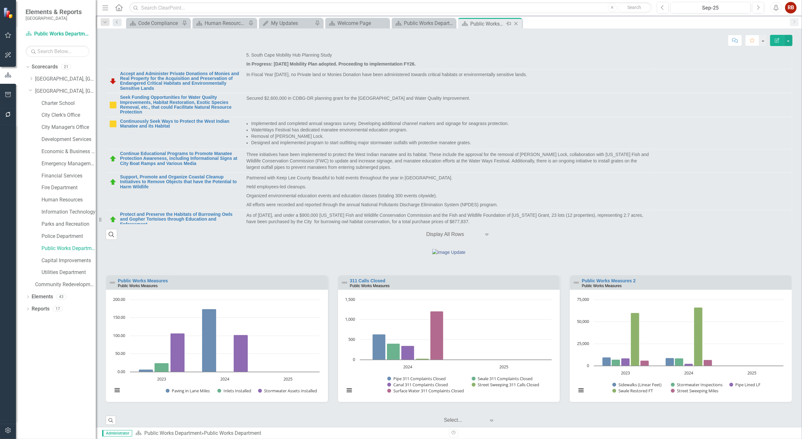
click at [517, 23] on icon at bounding box center [517, 24] width 4 height 4
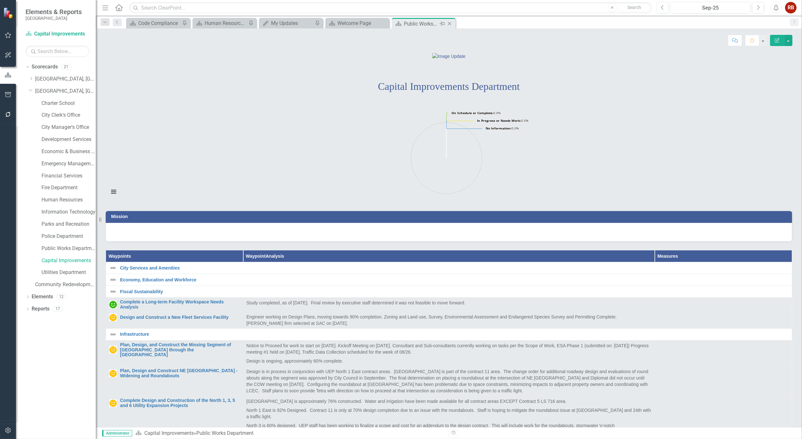
click at [450, 24] on icon "Close" at bounding box center [450, 23] width 6 height 5
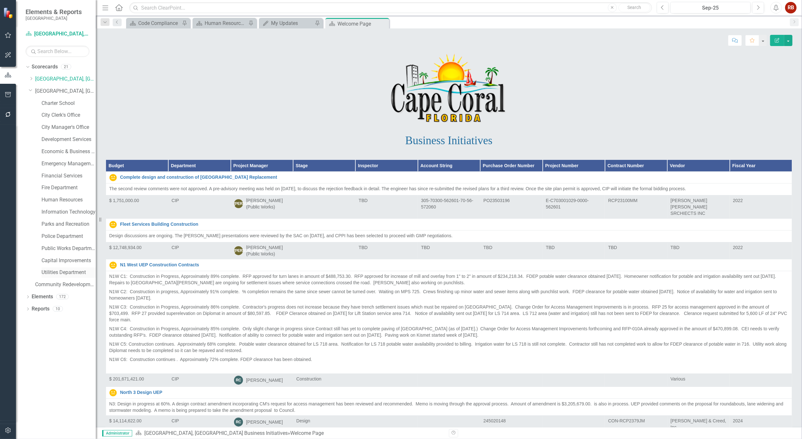
click at [68, 273] on link "Utilities Department" at bounding box center [69, 272] width 54 height 7
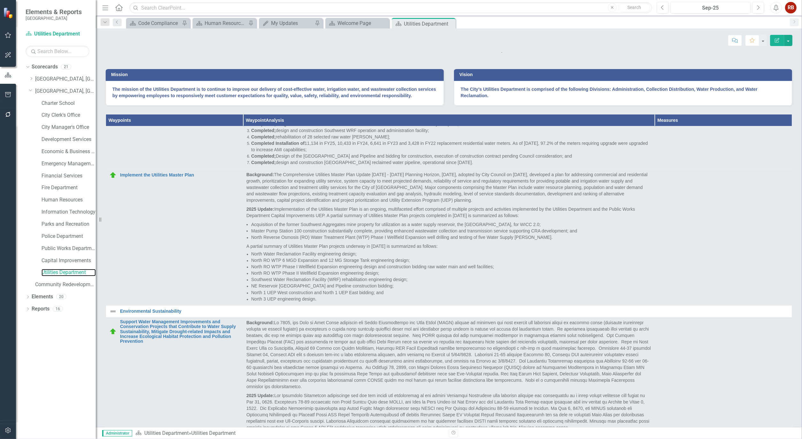
scroll to position [734, 0]
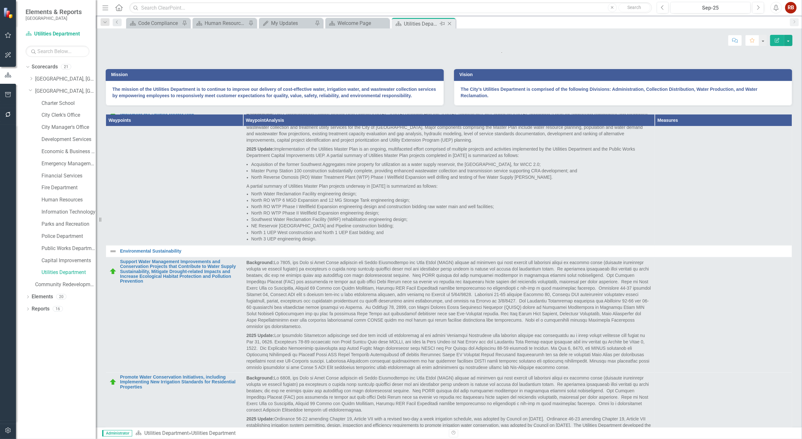
click at [450, 22] on icon "Close" at bounding box center [450, 23] width 6 height 5
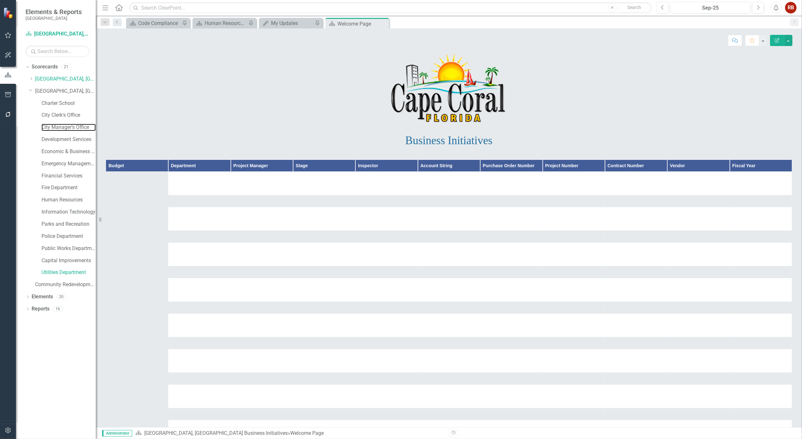
click at [69, 124] on link "City Manager's Office" at bounding box center [69, 127] width 54 height 7
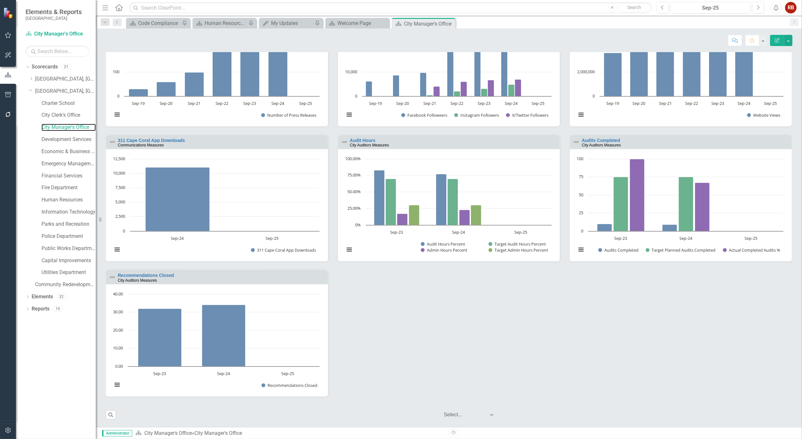
scroll to position [663, 0]
click at [790, 40] on button "button" at bounding box center [789, 40] width 8 height 11
click at [780, 92] on link "PDF Export to PDF" at bounding box center [767, 90] width 52 height 12
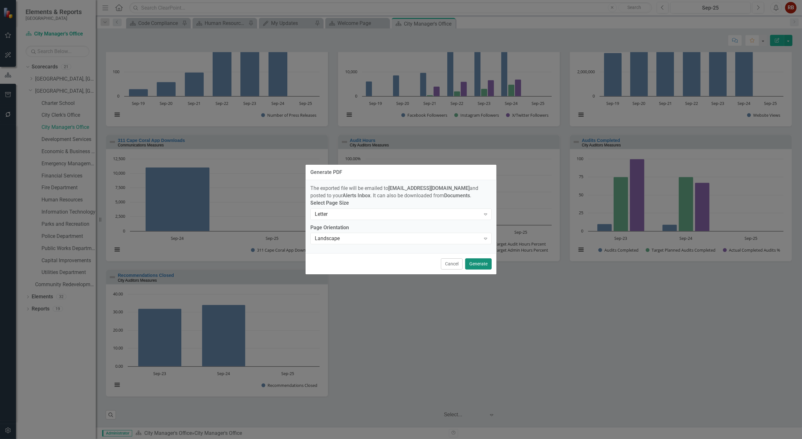
click at [479, 265] on button "Generate" at bounding box center [478, 263] width 27 height 11
